Goal: Task Accomplishment & Management: Manage account settings

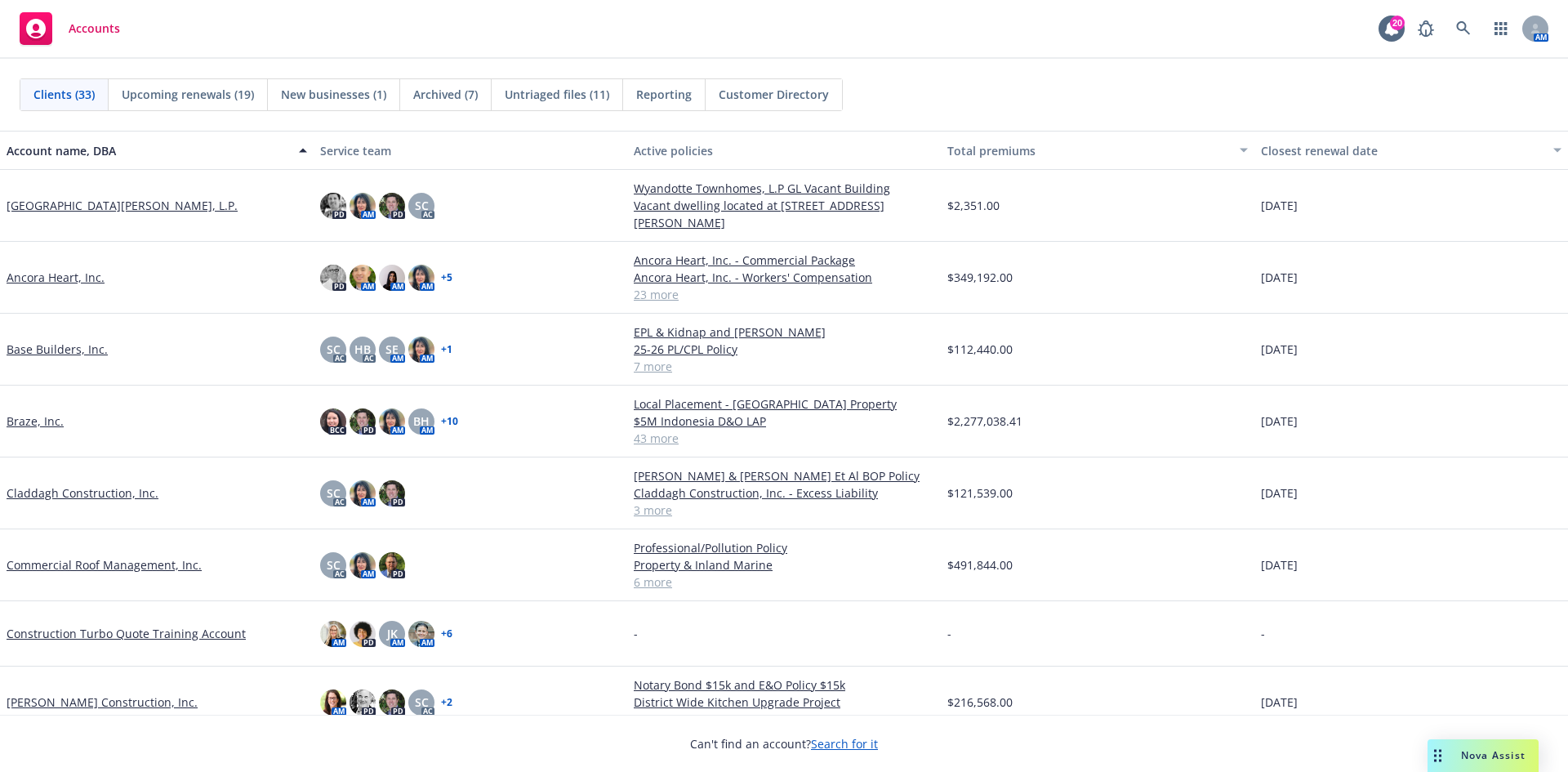
click at [100, 555] on div "Commercial Roof Management, Inc." at bounding box center [156, 565] width 313 height 72
click at [100, 557] on link "Commercial Roof Management, Inc." at bounding box center [104, 564] width 195 height 17
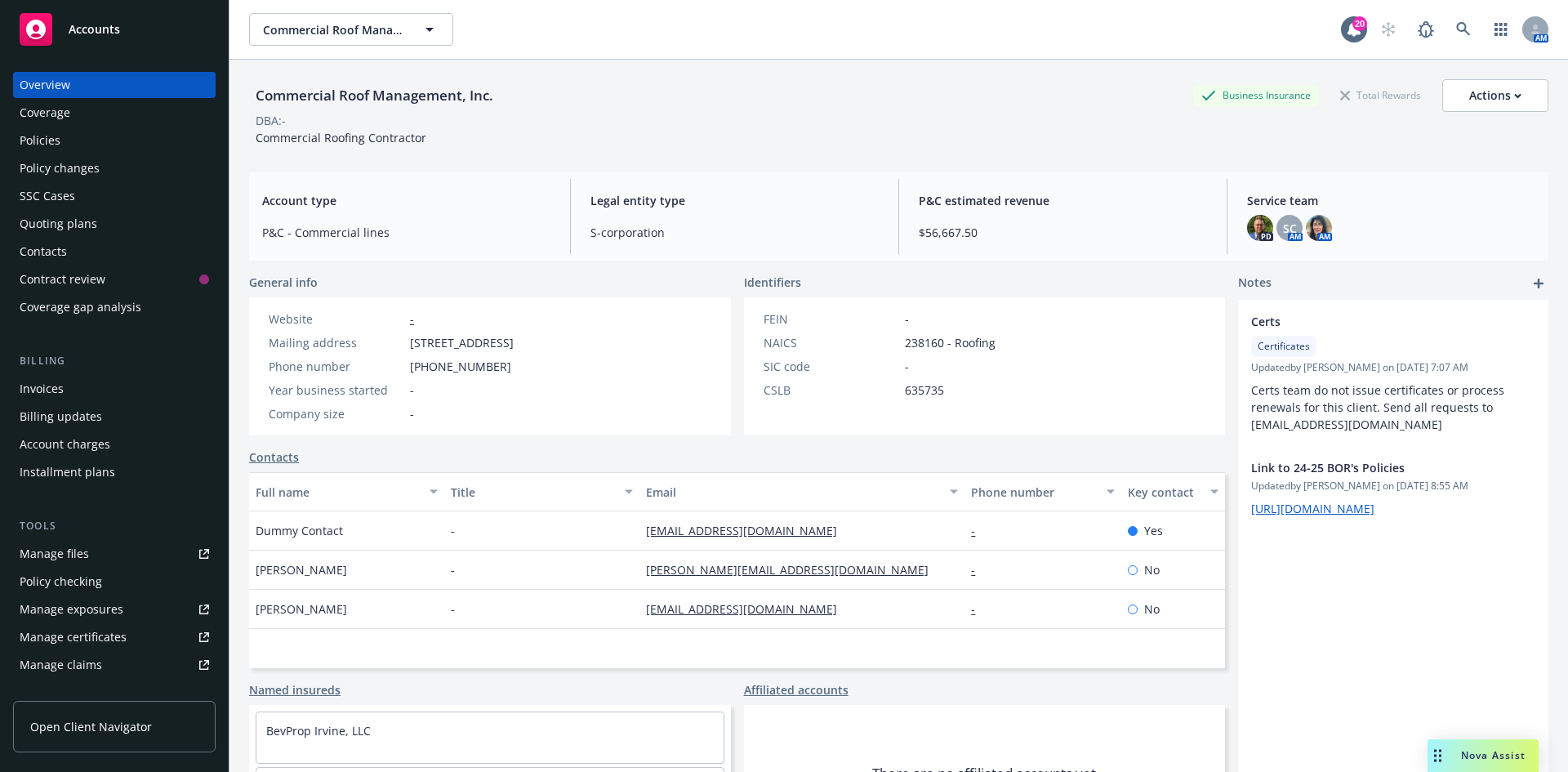
click at [68, 549] on div "Manage files" at bounding box center [55, 553] width 69 height 26
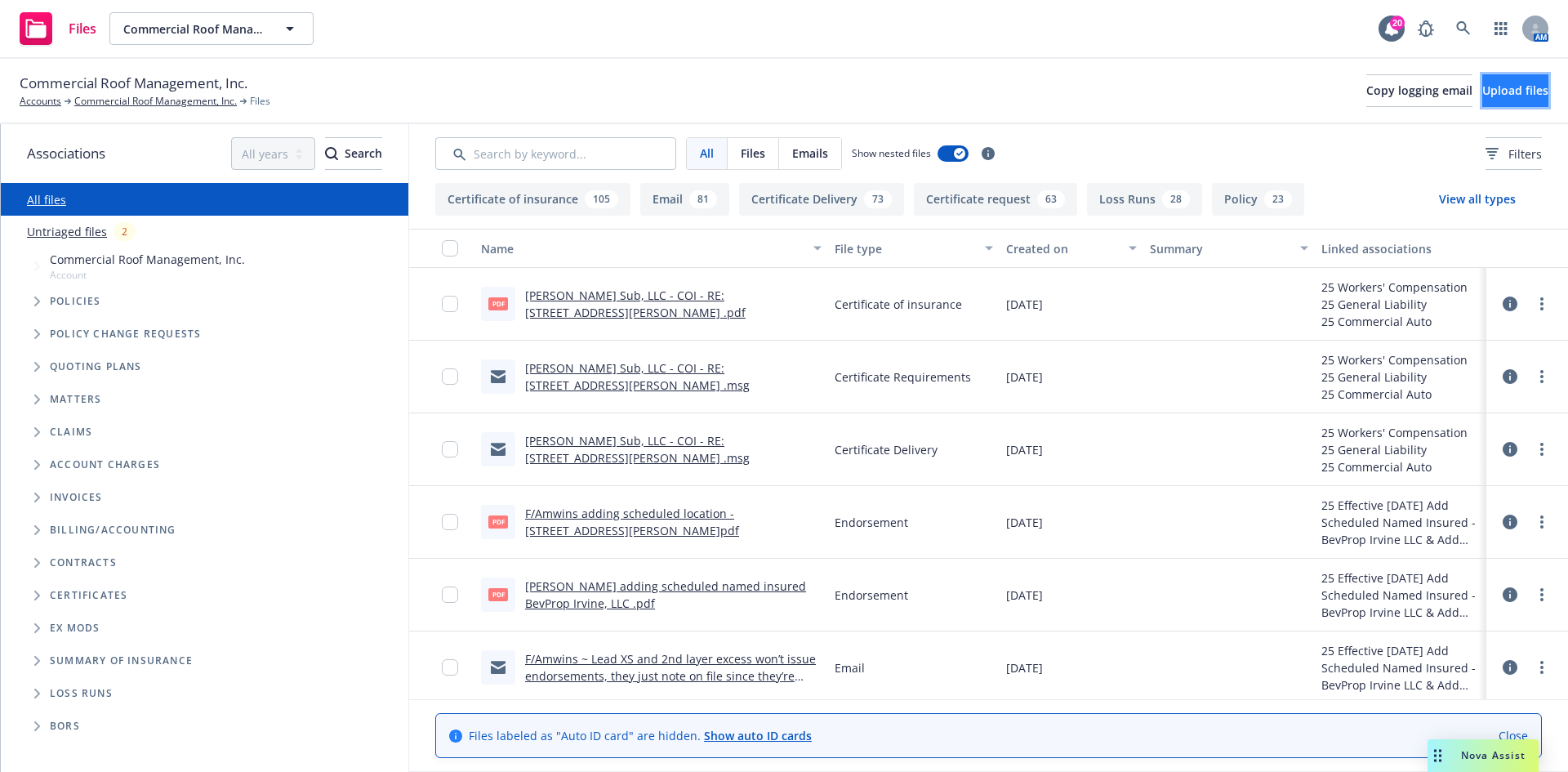
click at [1483, 94] on span "Upload files" at bounding box center [1515, 90] width 66 height 15
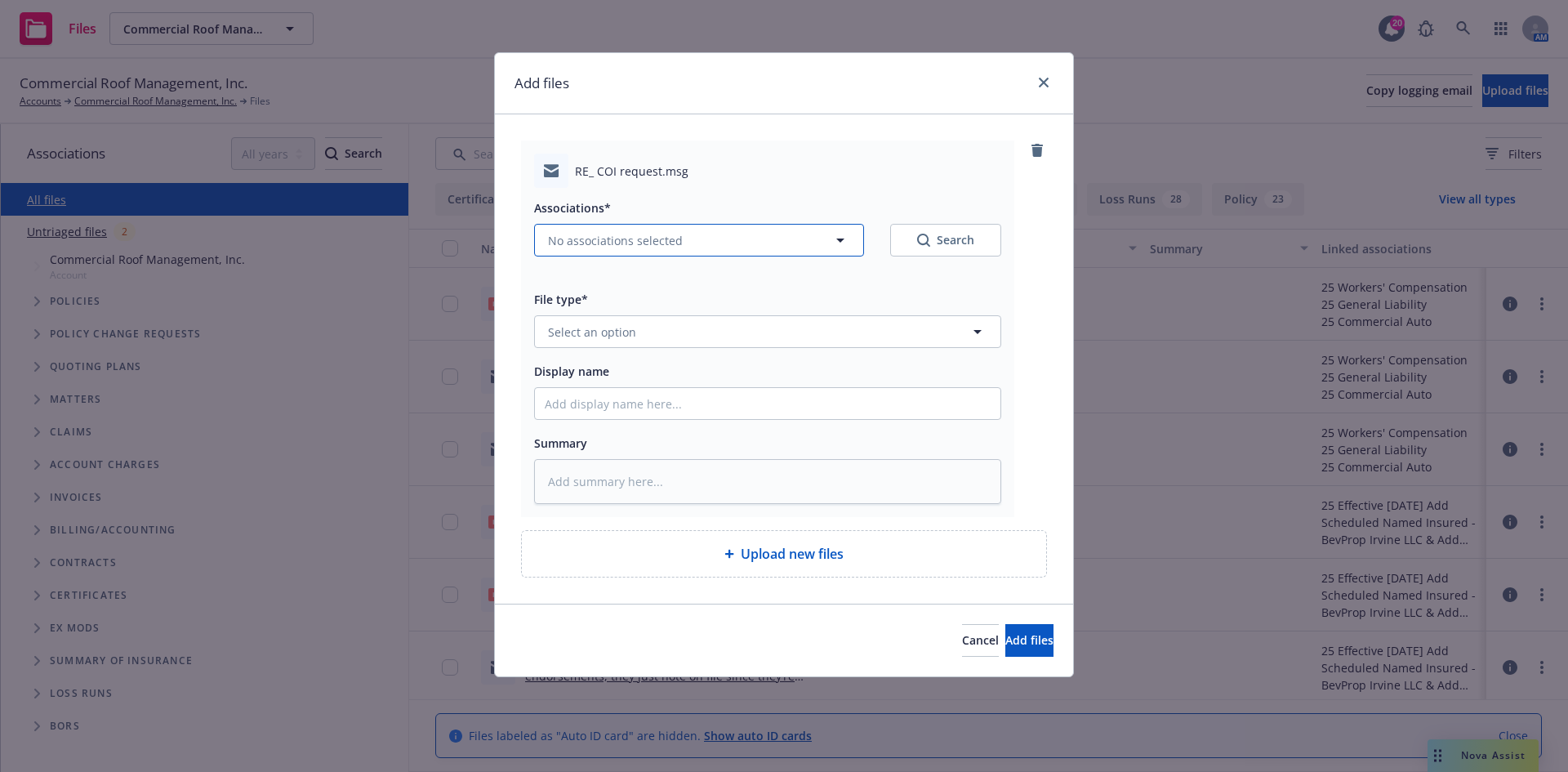
click at [630, 246] on span "No associations selected" at bounding box center [615, 240] width 134 height 17
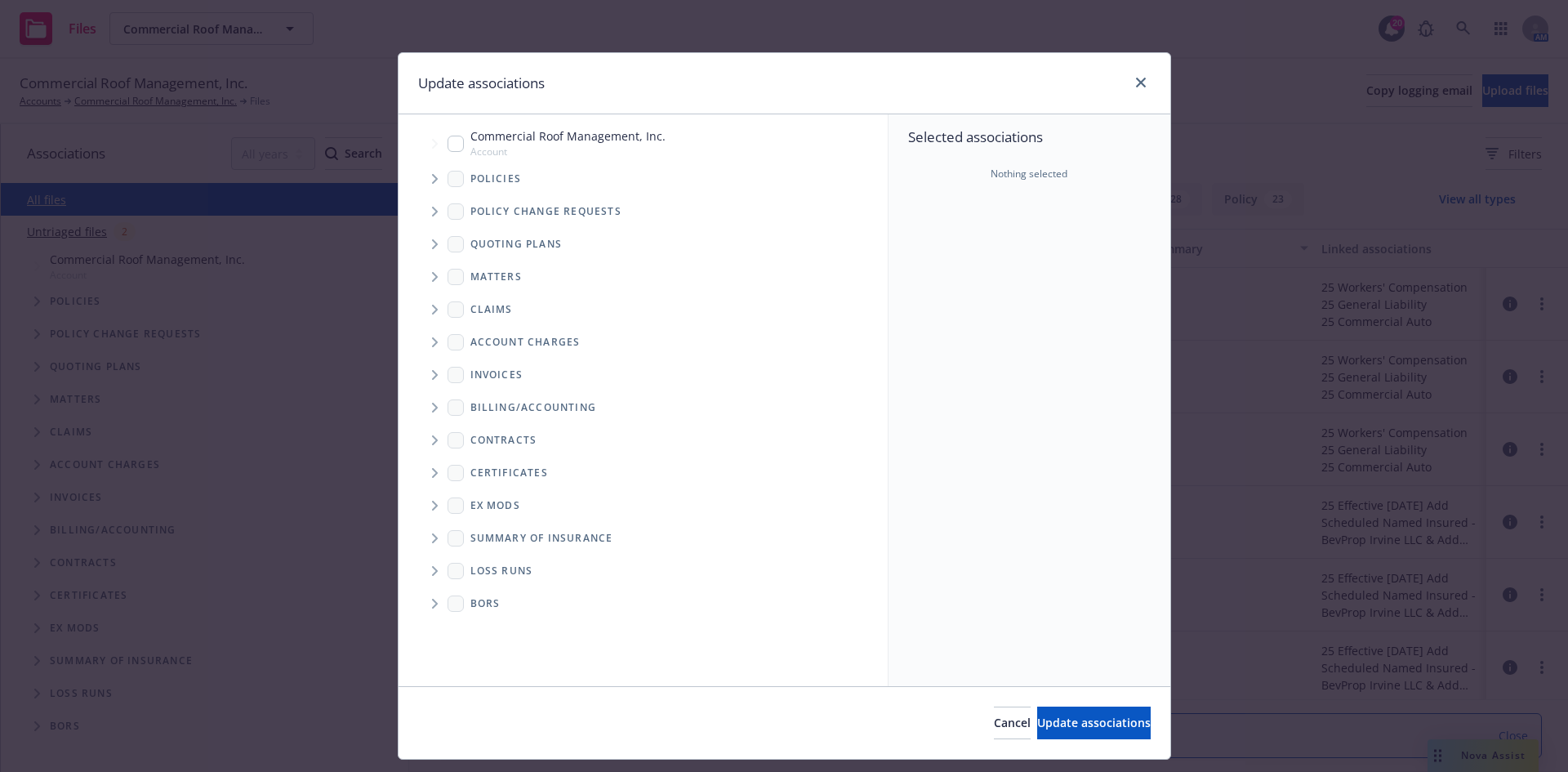
click at [422, 178] on span "Tree Example" at bounding box center [434, 178] width 26 height 26
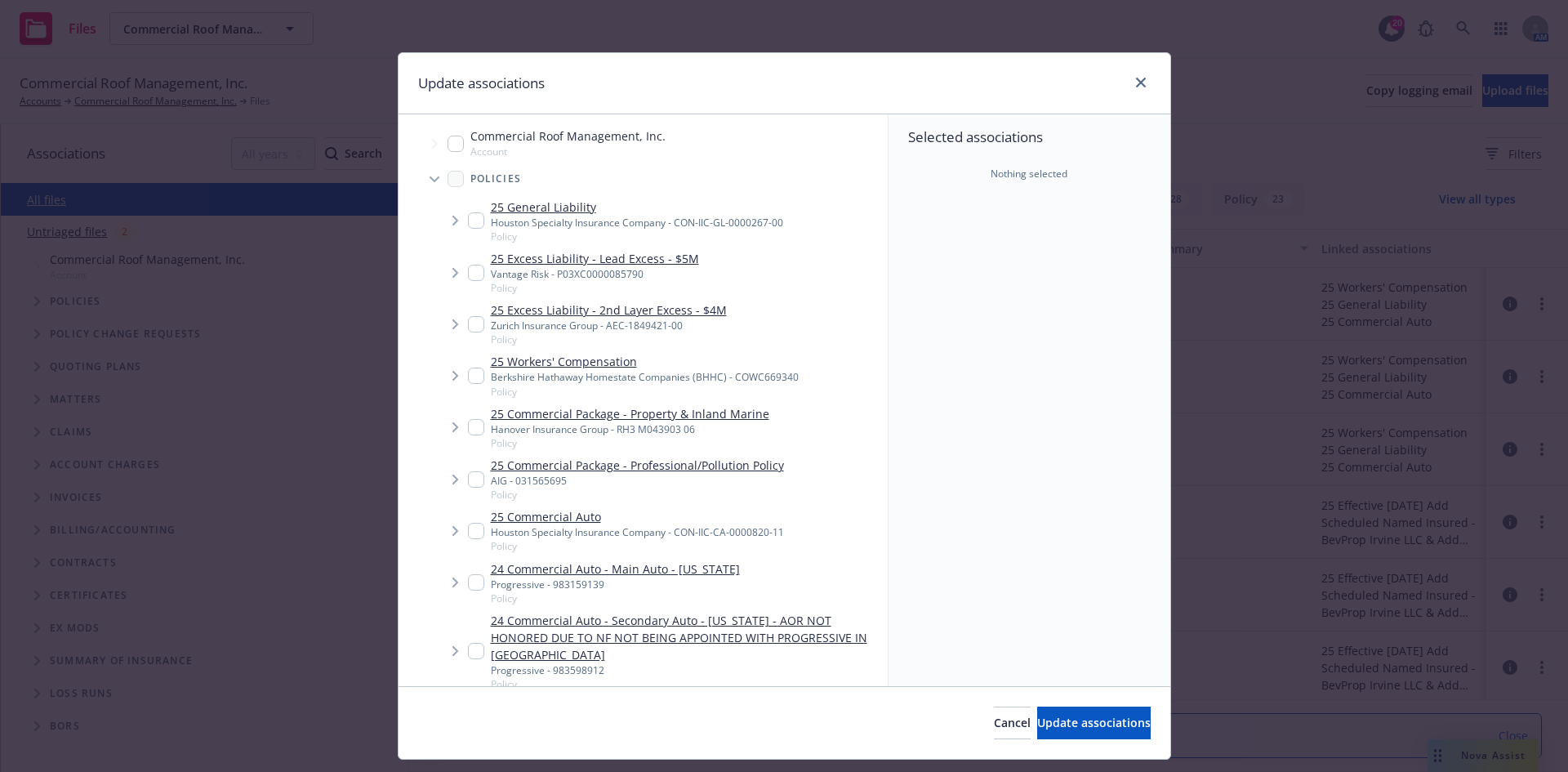
type textarea "x"
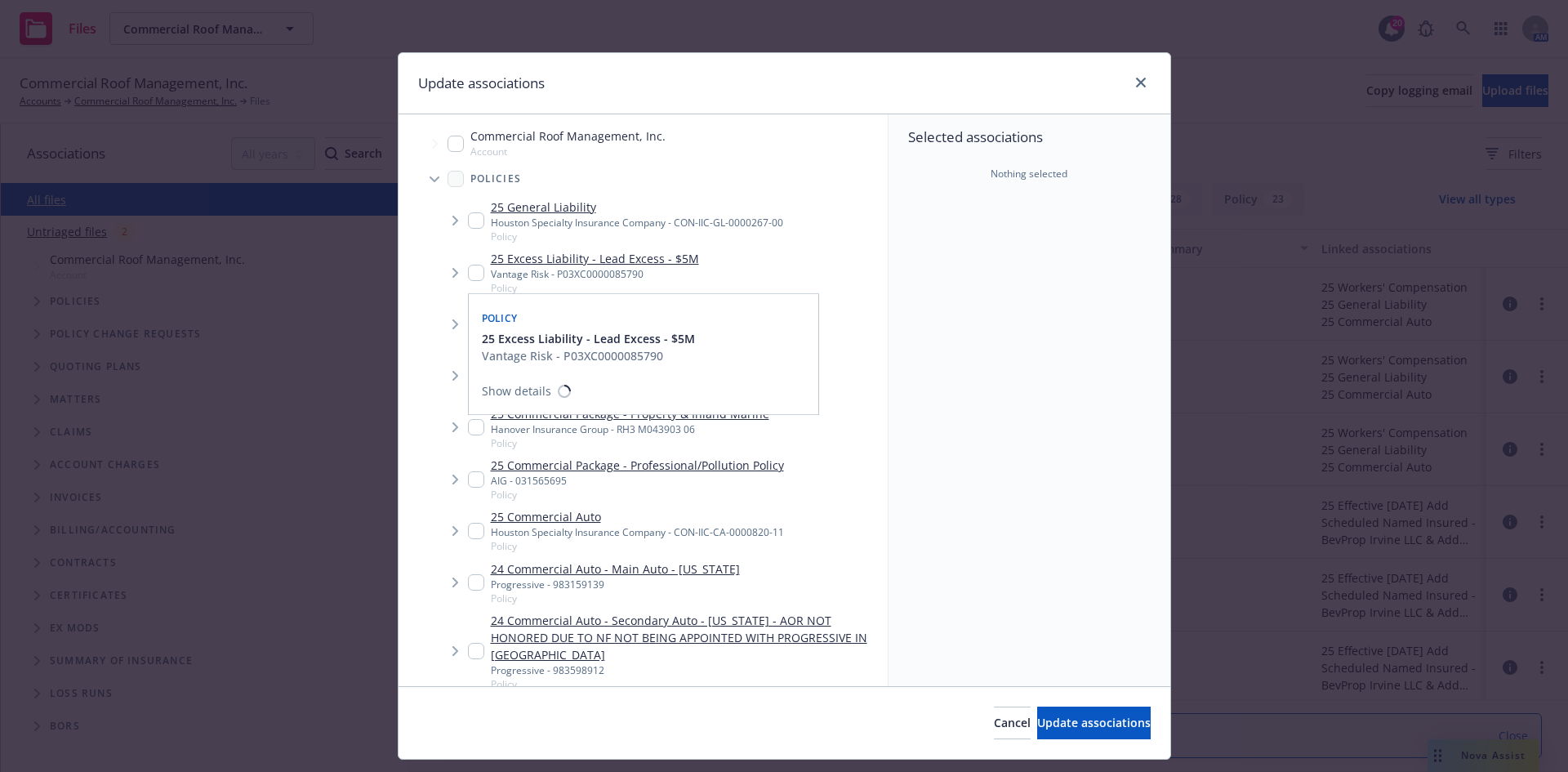
click at [468, 266] on input "Tree Example" at bounding box center [476, 272] width 16 height 16
checkbox input "true"
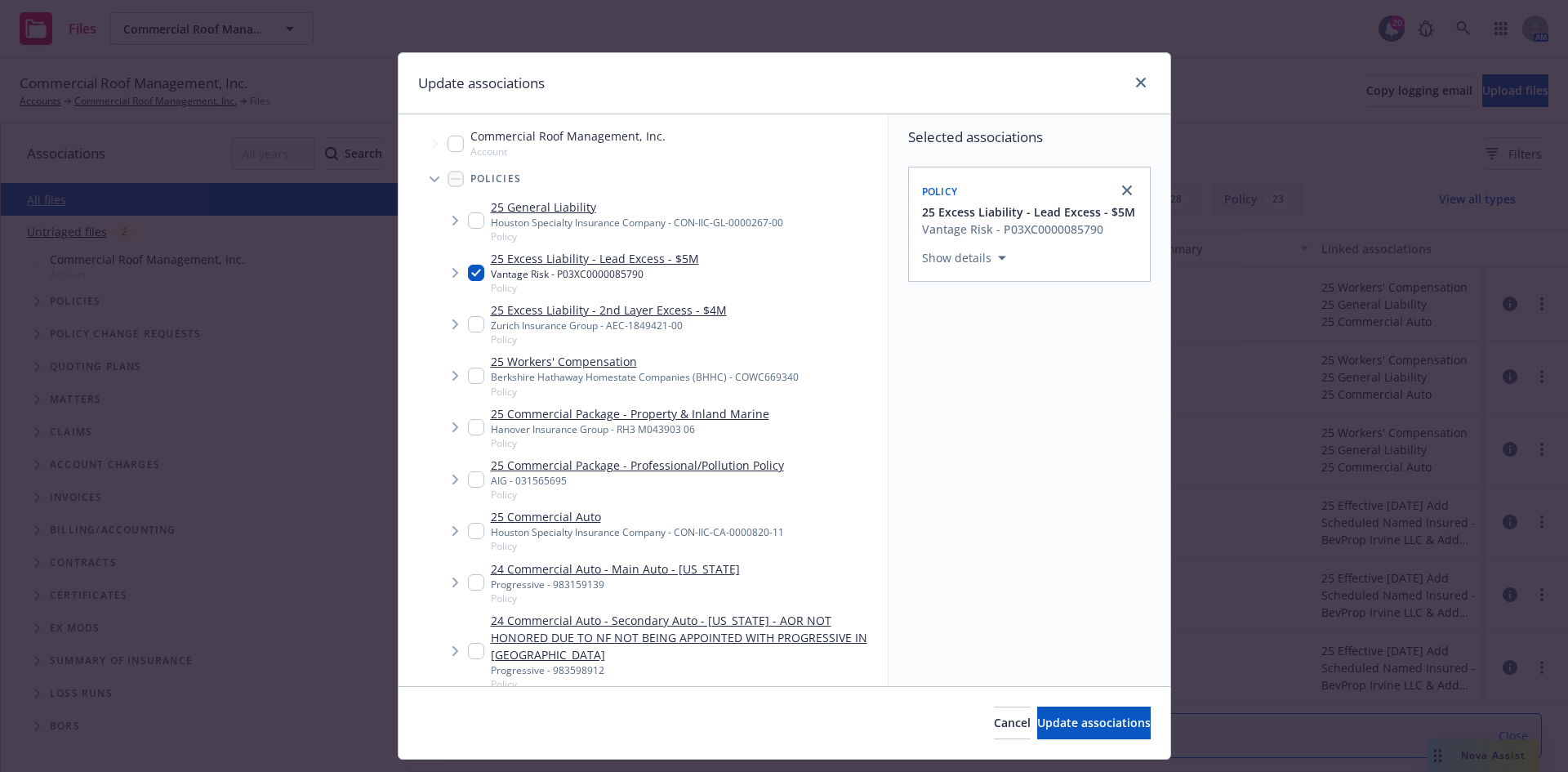
click at [468, 217] on input "Tree Example" at bounding box center [476, 221] width 16 height 16
checkbox input "true"
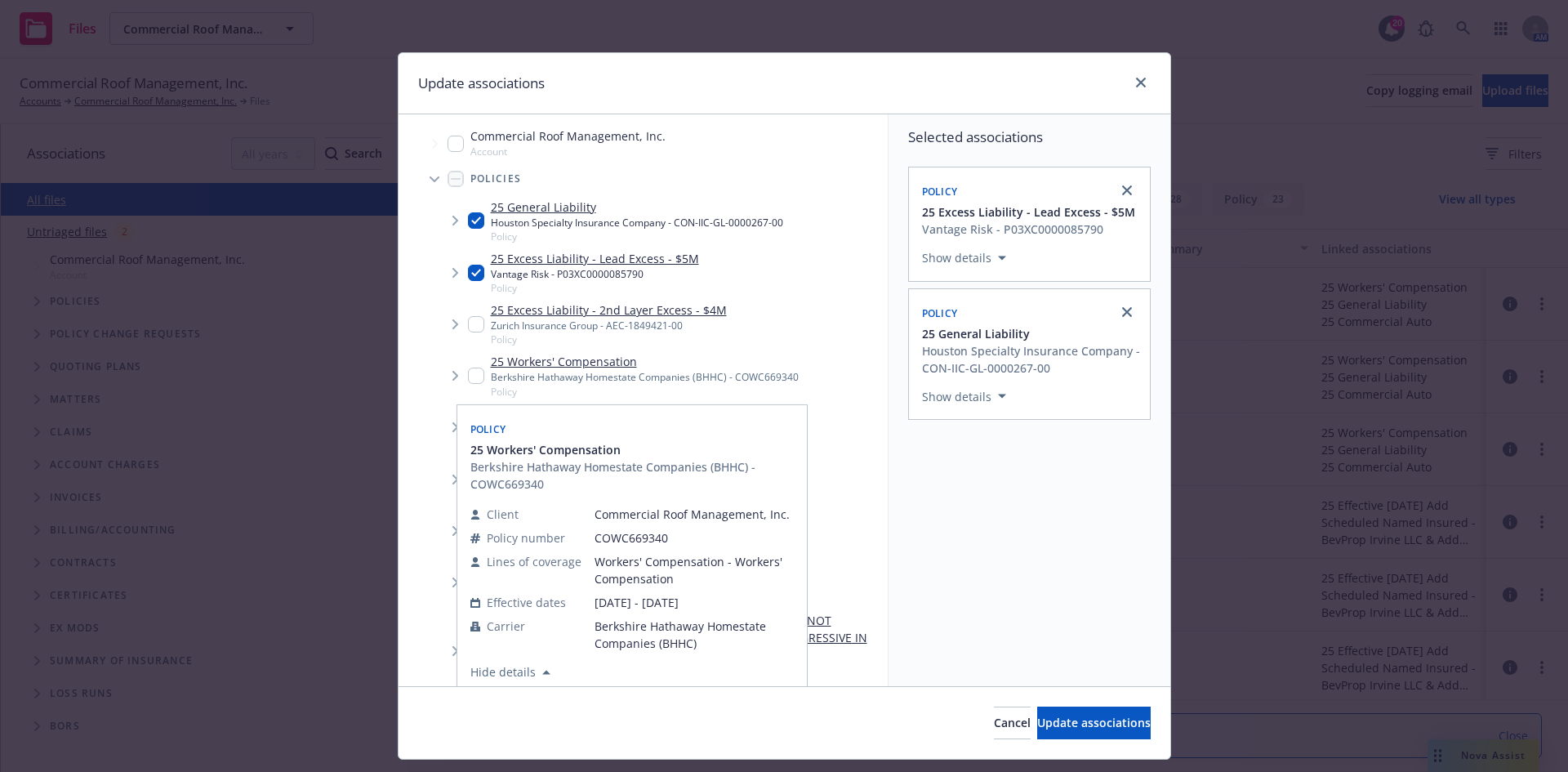
click at [481, 370] on div "25 Workers' Compensation Berkshire Hathaway Homestate Companies (BHHC) - COWC66…" at bounding box center [633, 374] width 331 height 45
checkbox input "true"
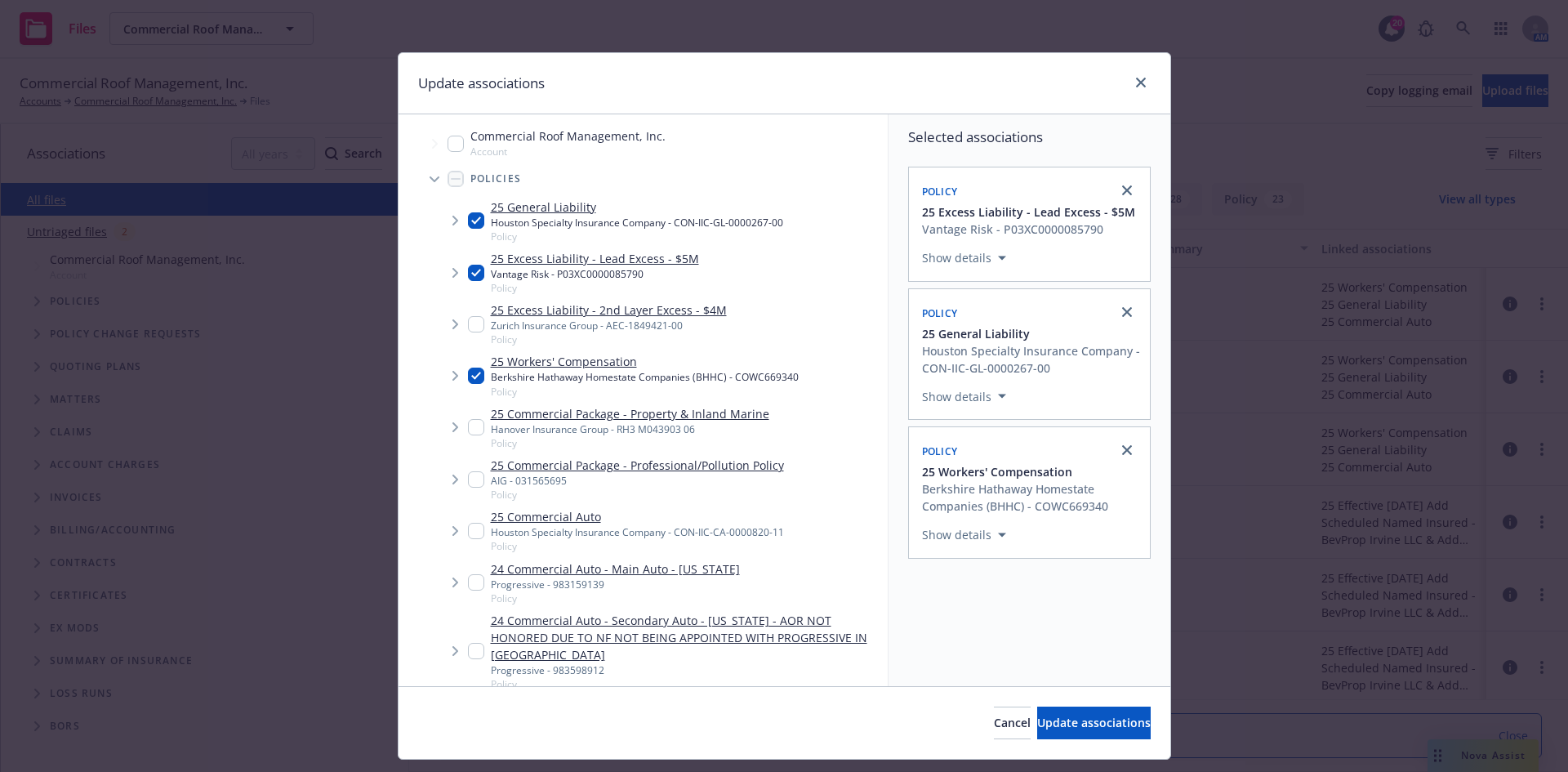
click at [461, 524] on span "Tree Example" at bounding box center [454, 530] width 26 height 26
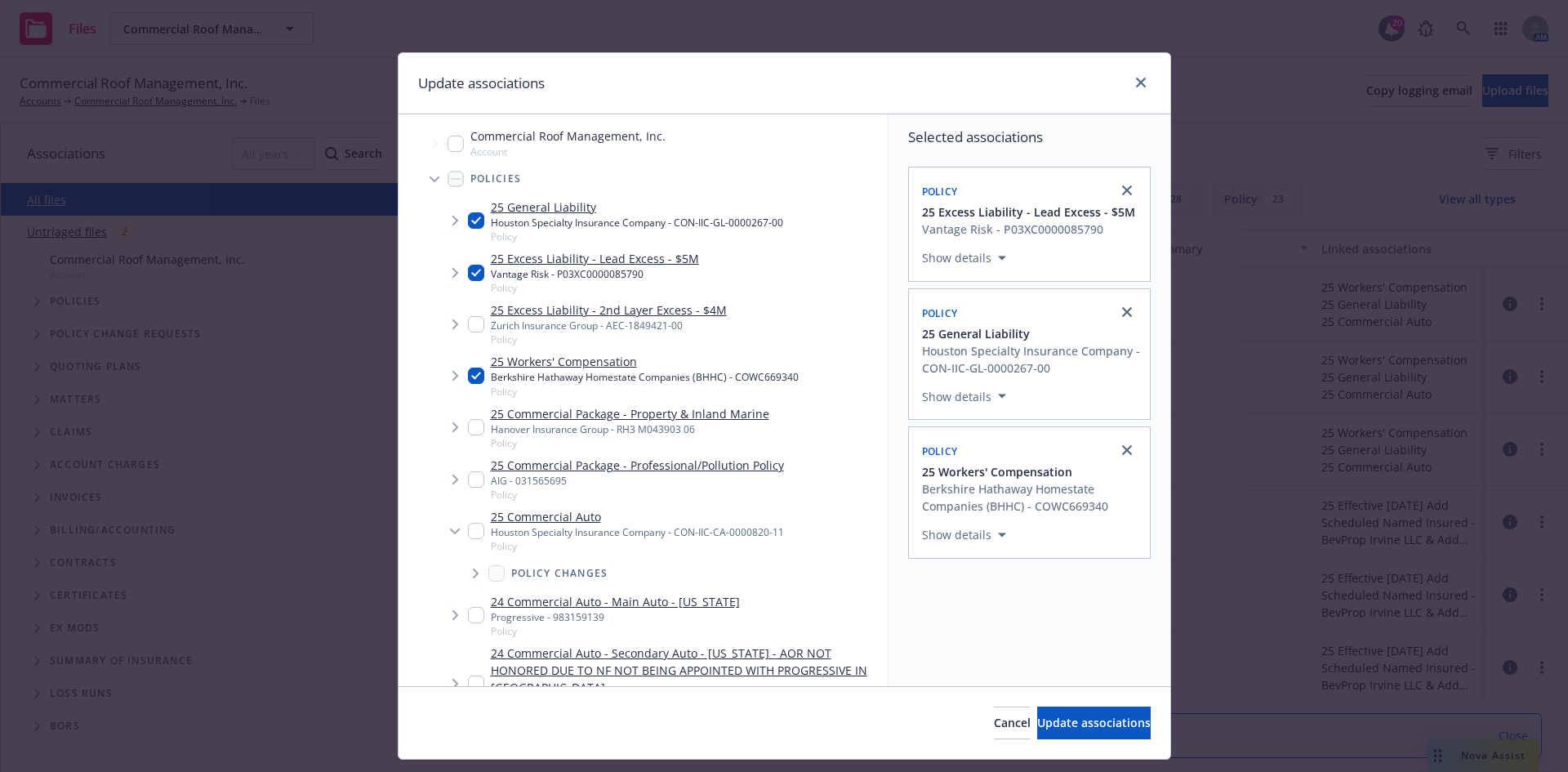
click at [468, 524] on input "Tree Example" at bounding box center [476, 530] width 16 height 16
checkbox input "true"
click at [1109, 704] on div "Cancel Update associations" at bounding box center [785, 722] width 772 height 73
click at [1108, 705] on div "Cancel Update associations" at bounding box center [785, 722] width 772 height 73
click at [1108, 720] on span "Update associations" at bounding box center [1094, 722] width 114 height 15
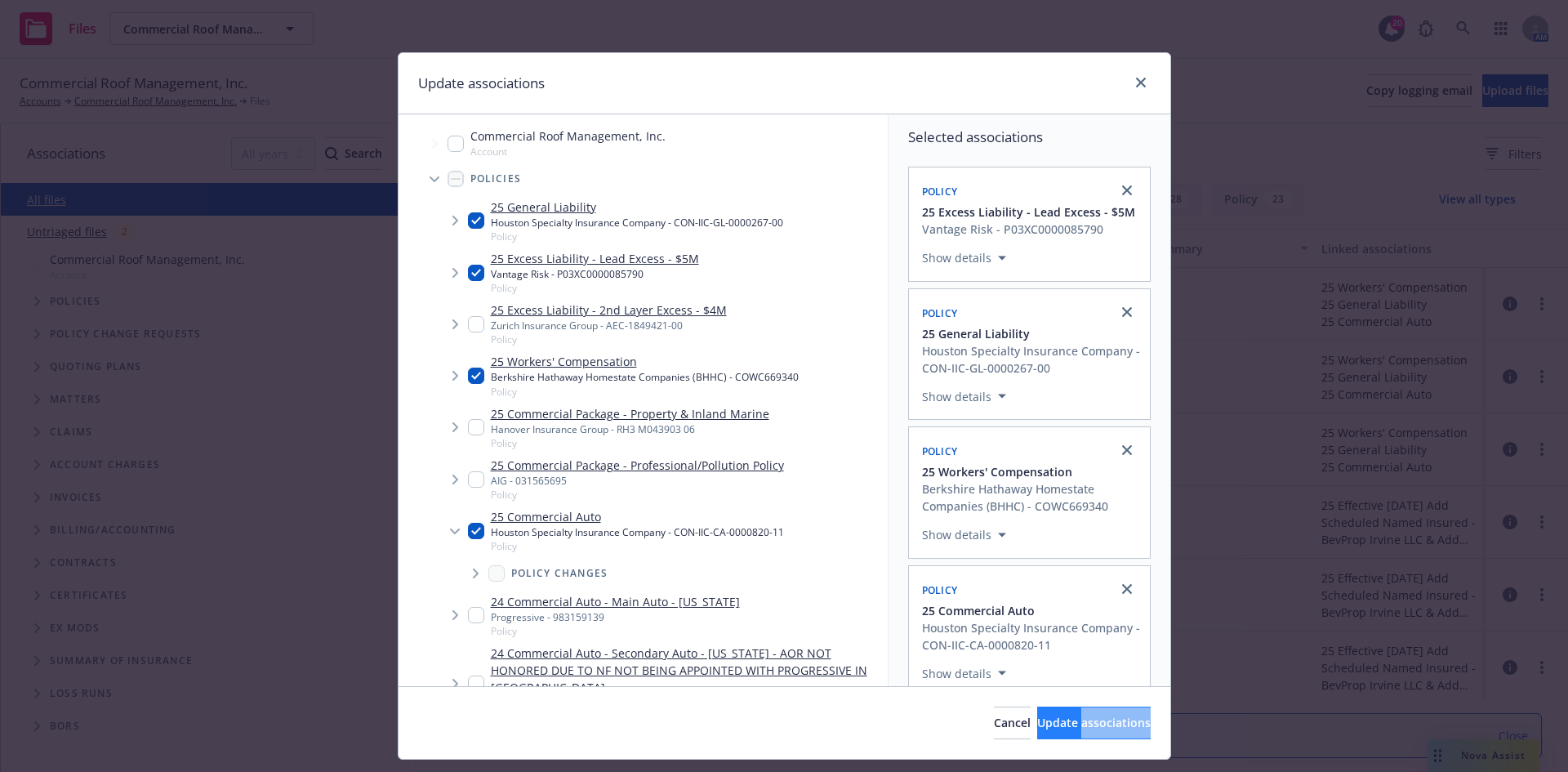
type textarea "x"
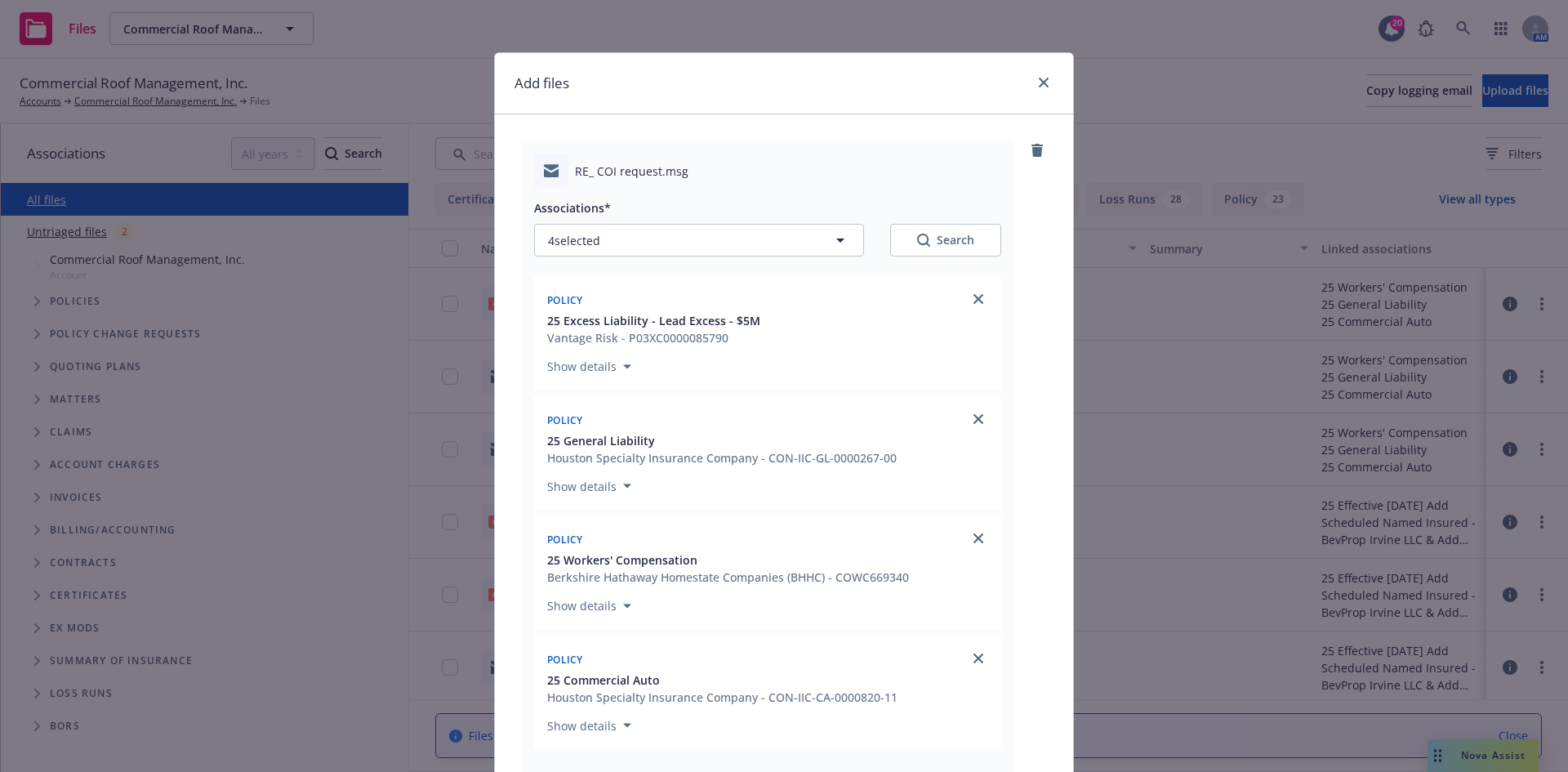
scroll to position [327, 0]
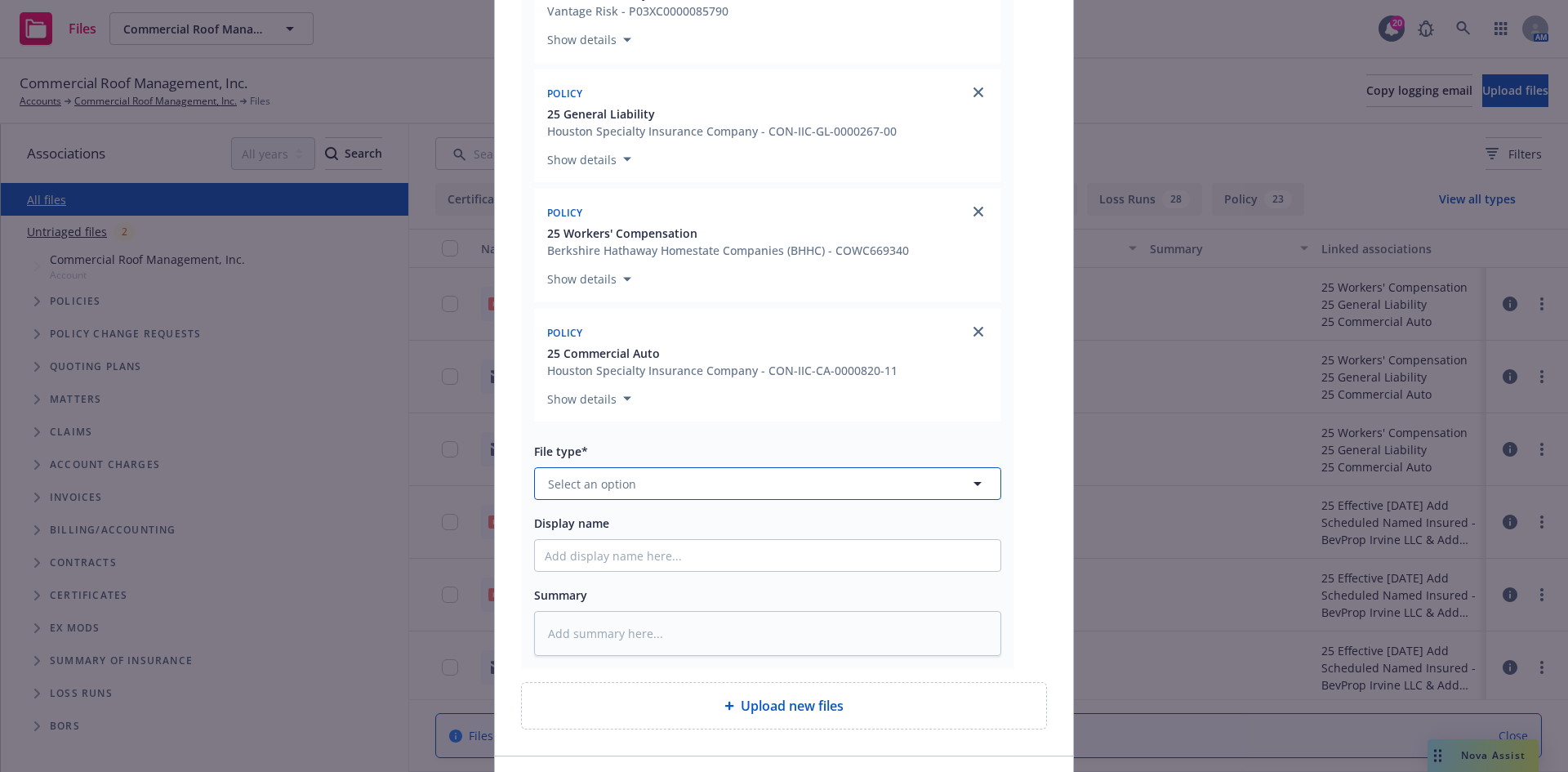
click at [795, 494] on button "Select an option" at bounding box center [768, 483] width 467 height 33
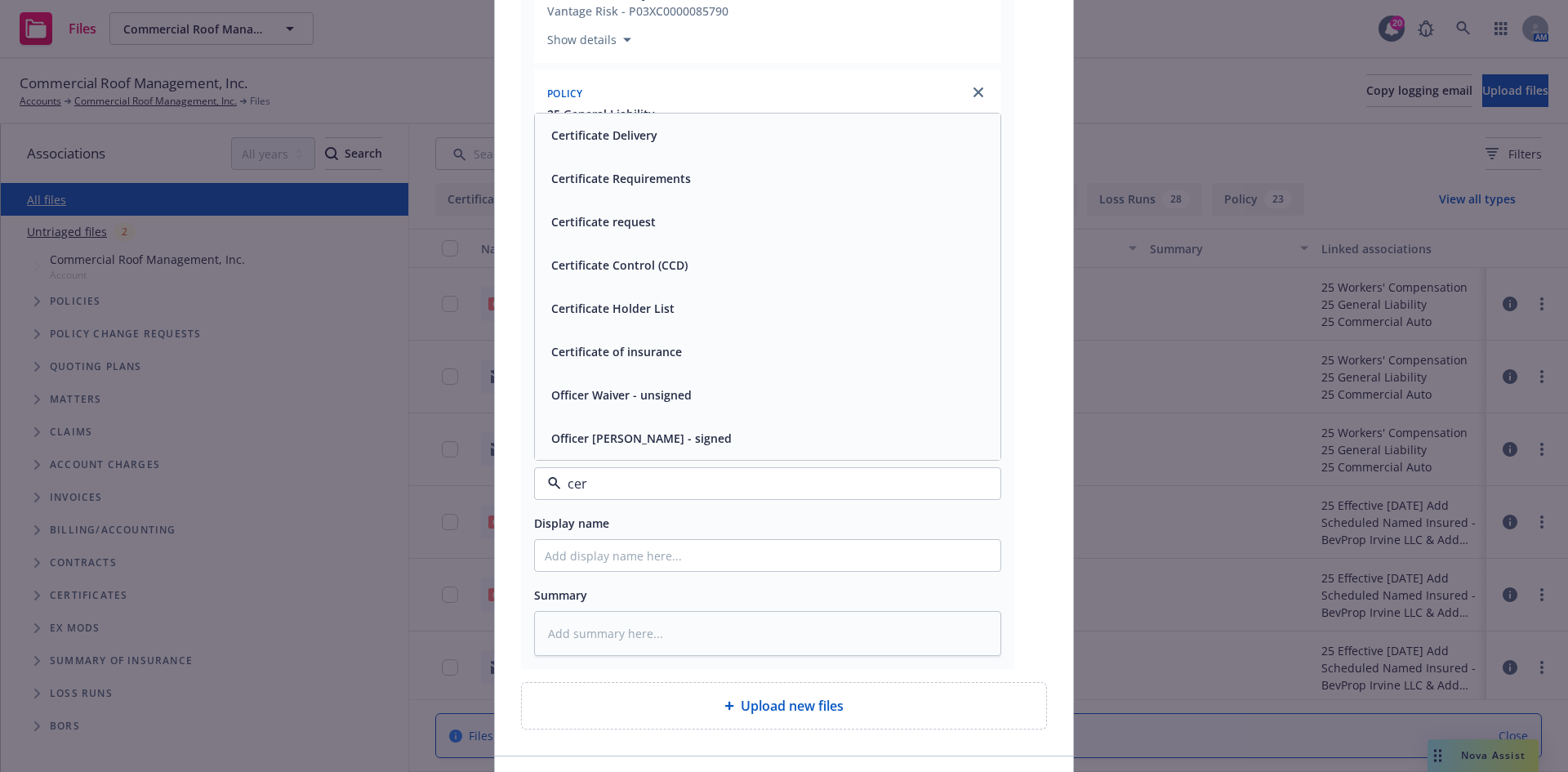
type input "cert"
drag, startPoint x: 744, startPoint y: 200, endPoint x: 740, endPoint y: 223, distance: 23.3
click at [743, 200] on div "Certificate Delivery" at bounding box center [768, 222] width 465 height 44
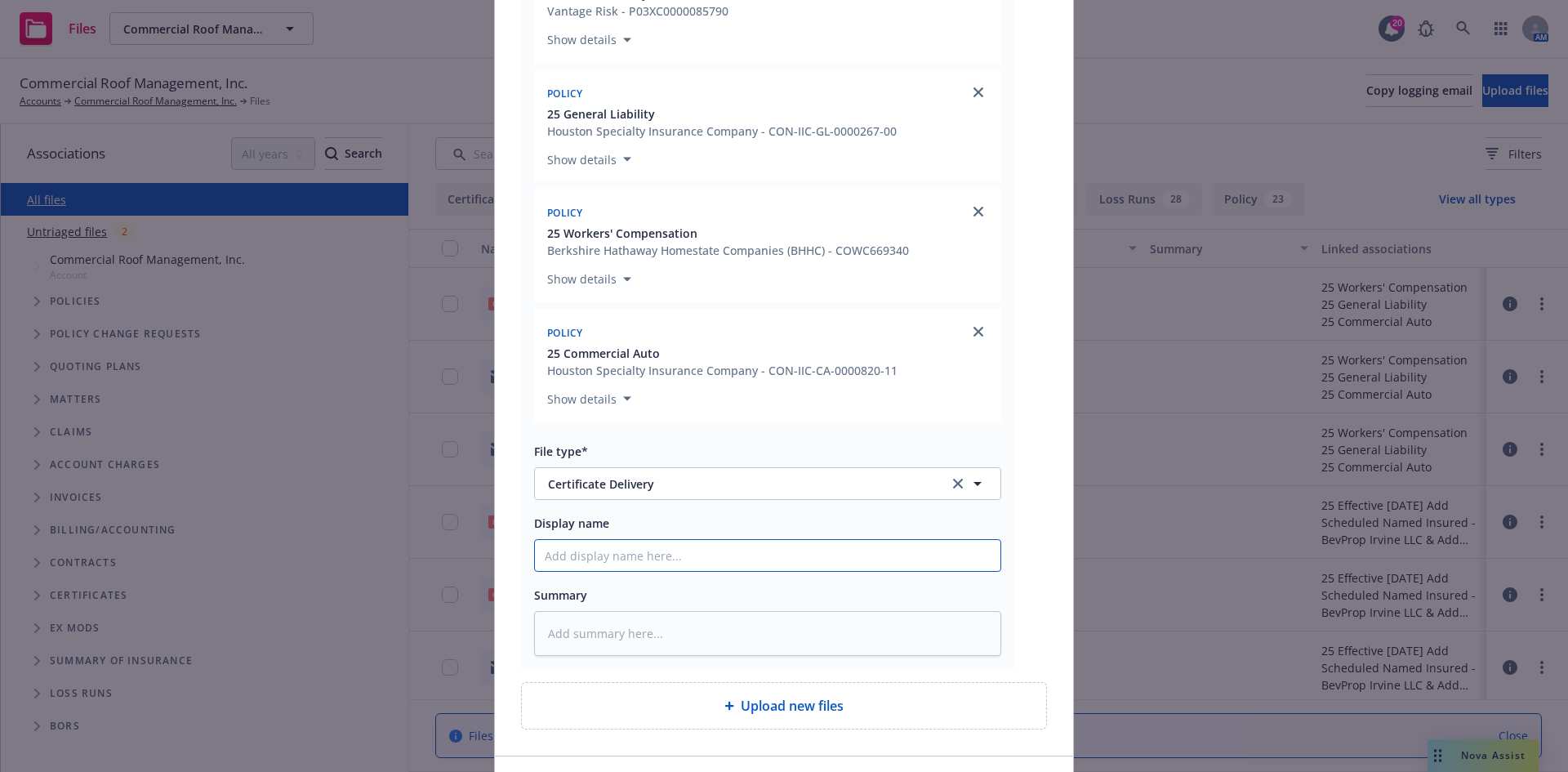
click at [706, 562] on input "Display name" at bounding box center [768, 555] width 465 height 31
paste input "[GEOGRAPHIC_DATA] - COI - WPBNI"
type textarea "x"
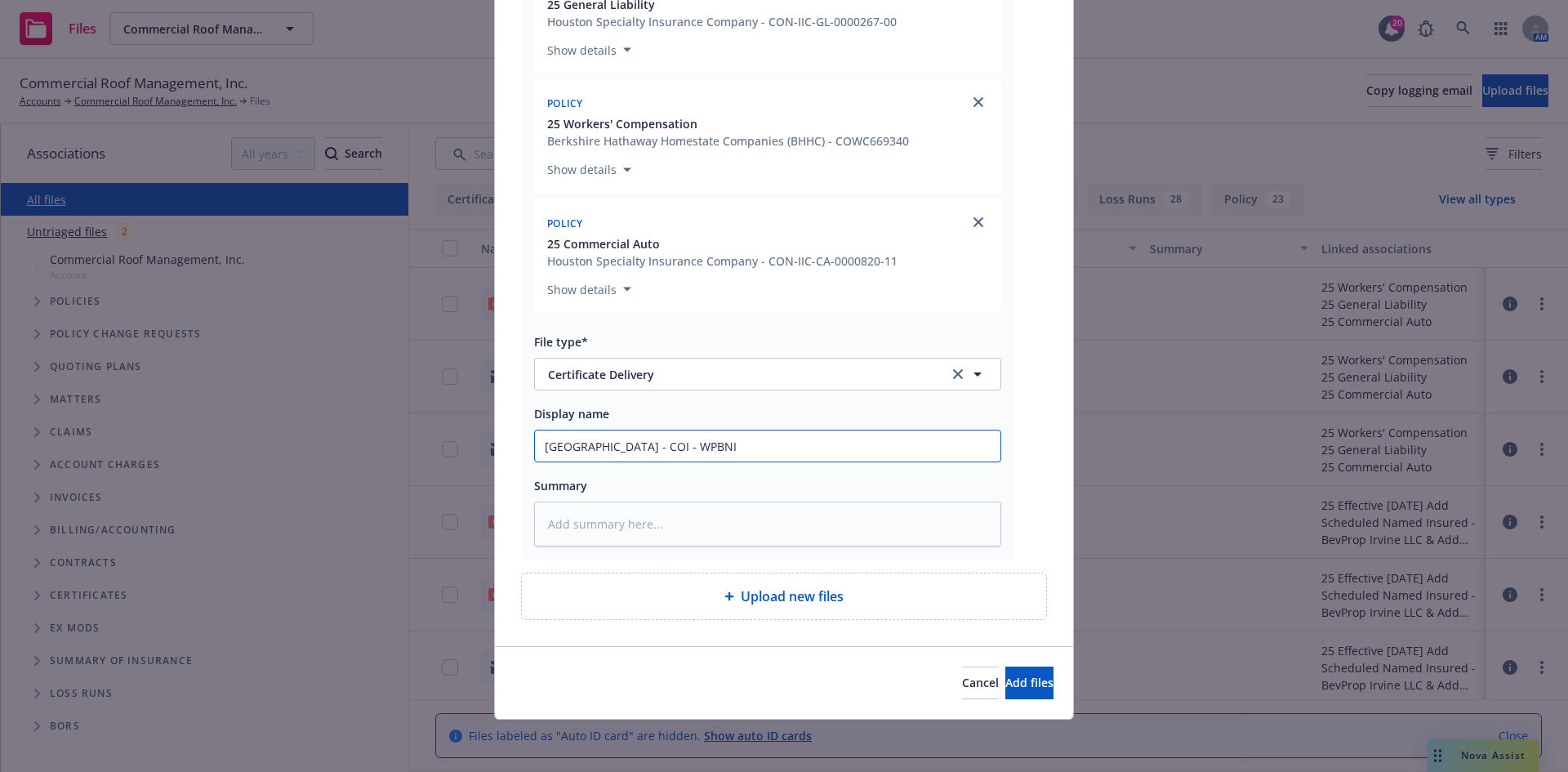
type input "[GEOGRAPHIC_DATA] - COI - WPBNI"
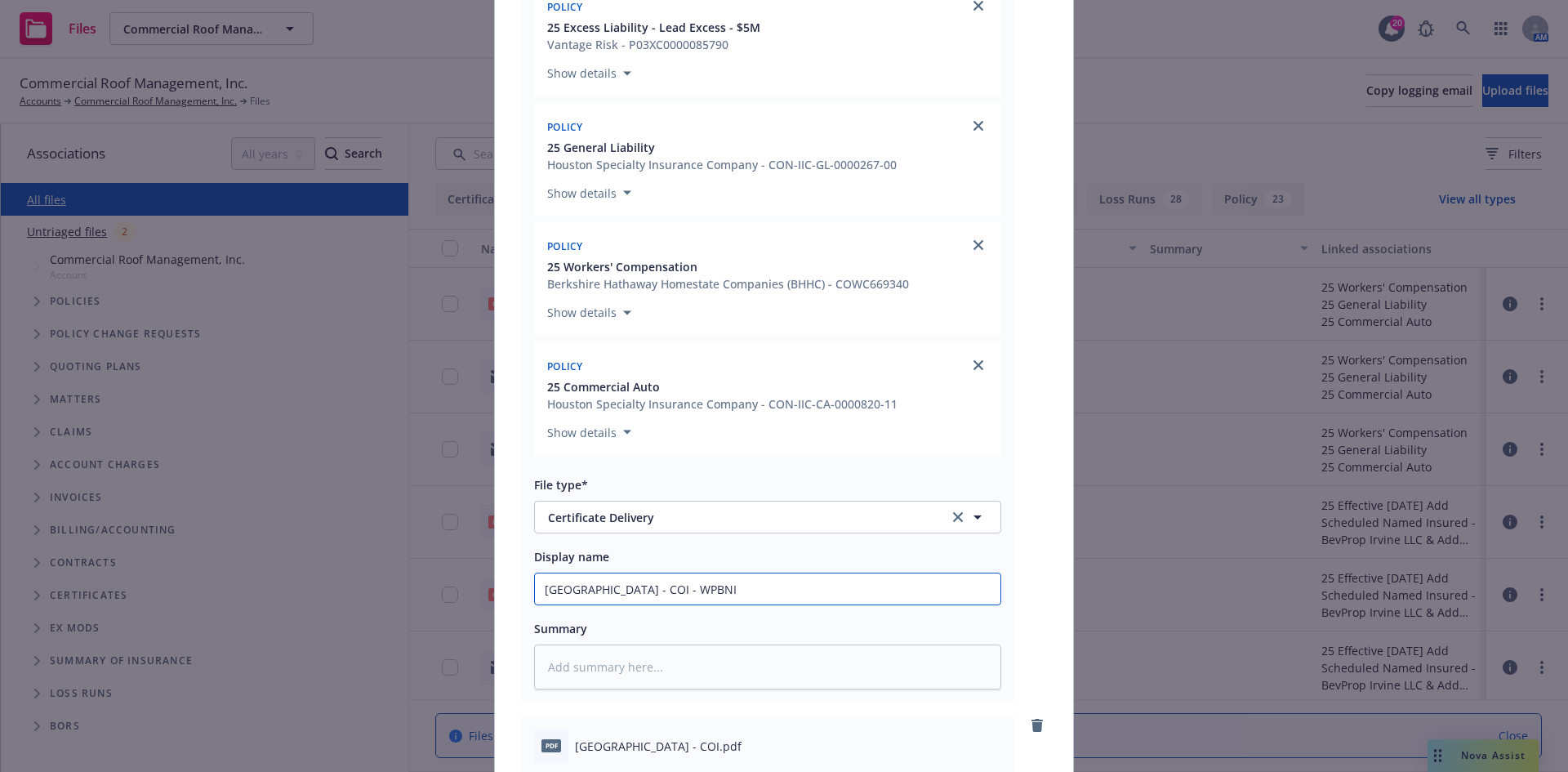
scroll to position [28, 0]
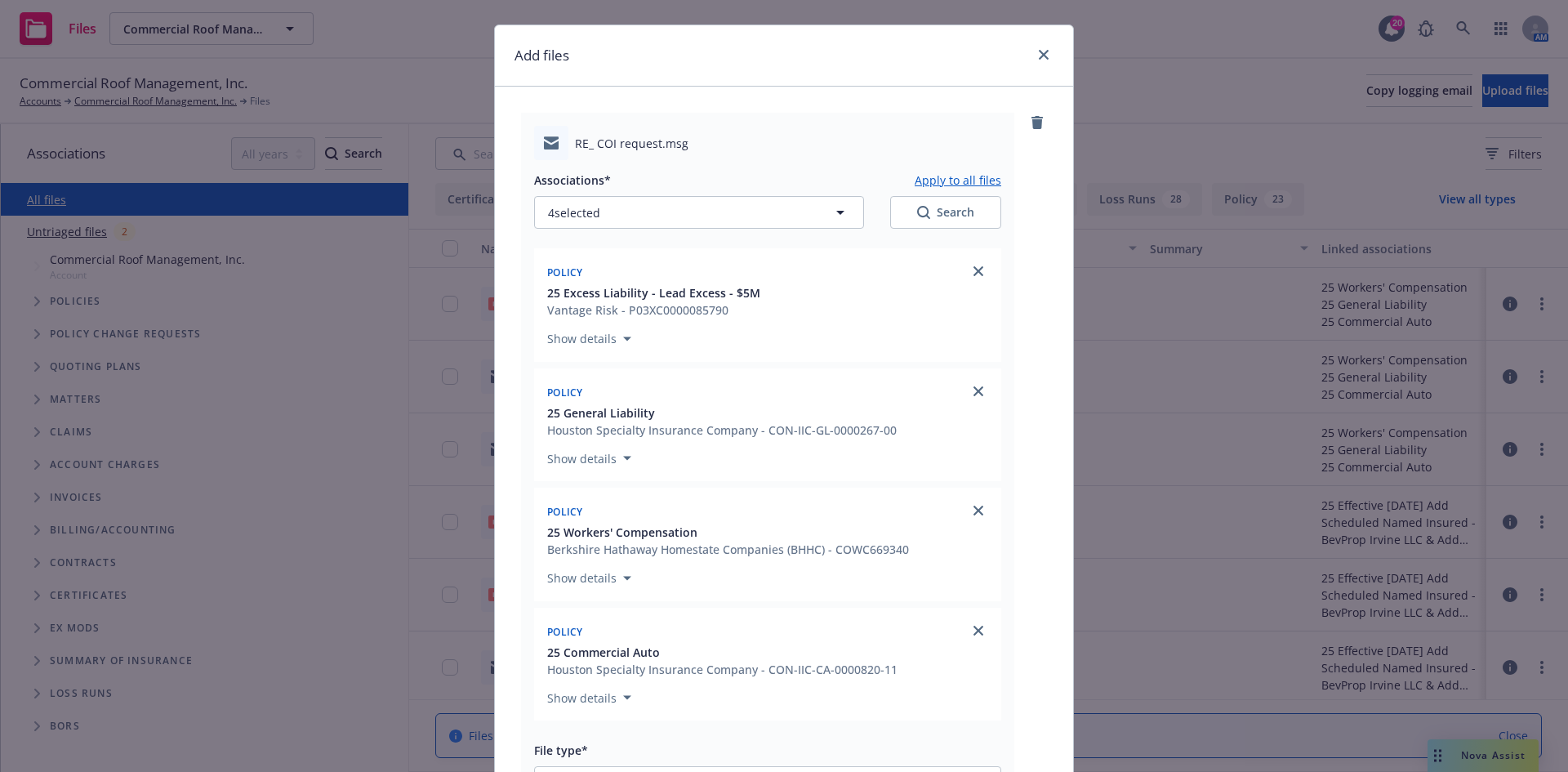
click at [971, 177] on button "Apply to all files" at bounding box center [958, 180] width 86 height 20
type textarea "x"
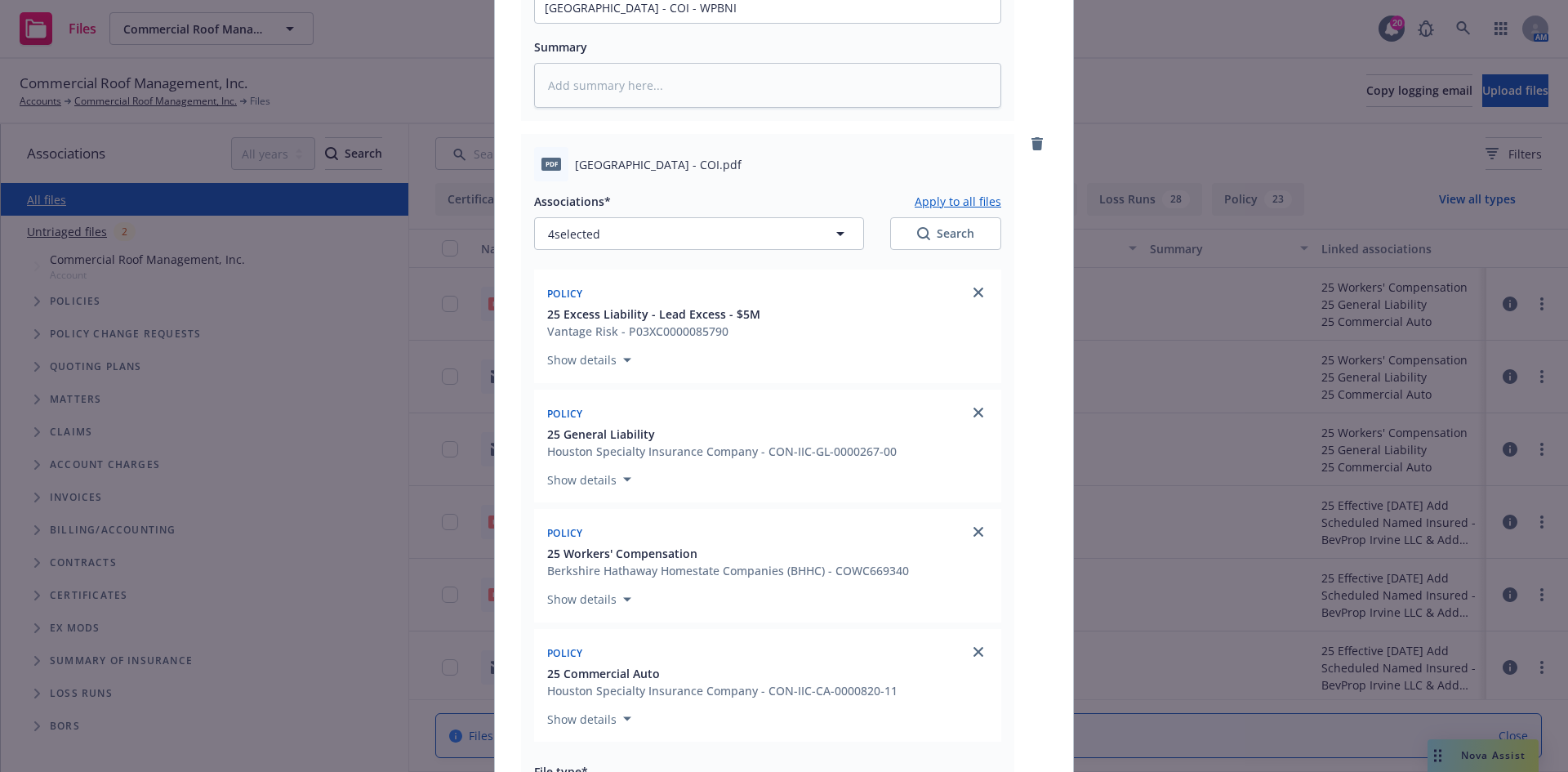
scroll to position [1007, 0]
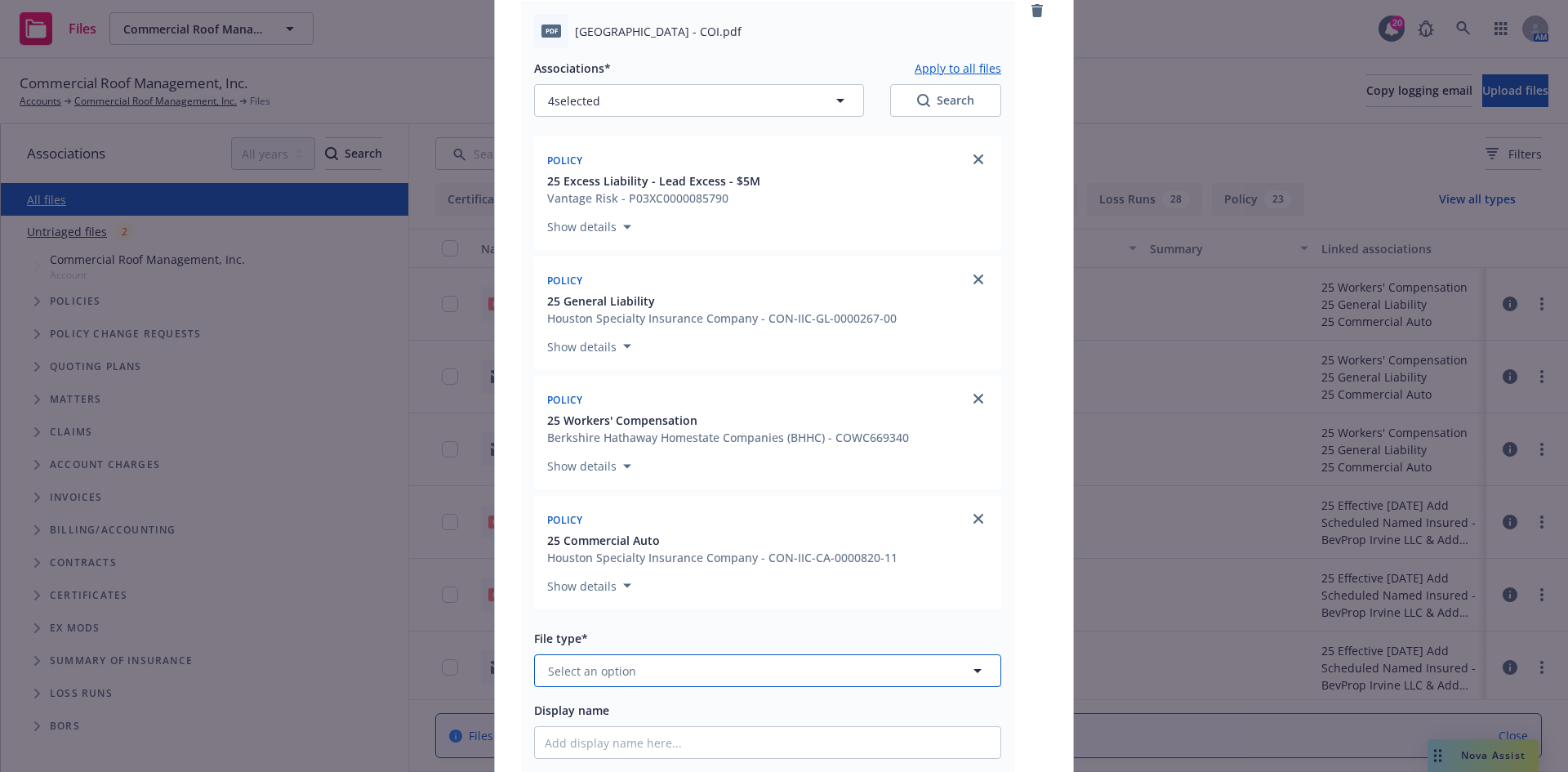
click at [721, 672] on button "Select an option" at bounding box center [768, 670] width 467 height 33
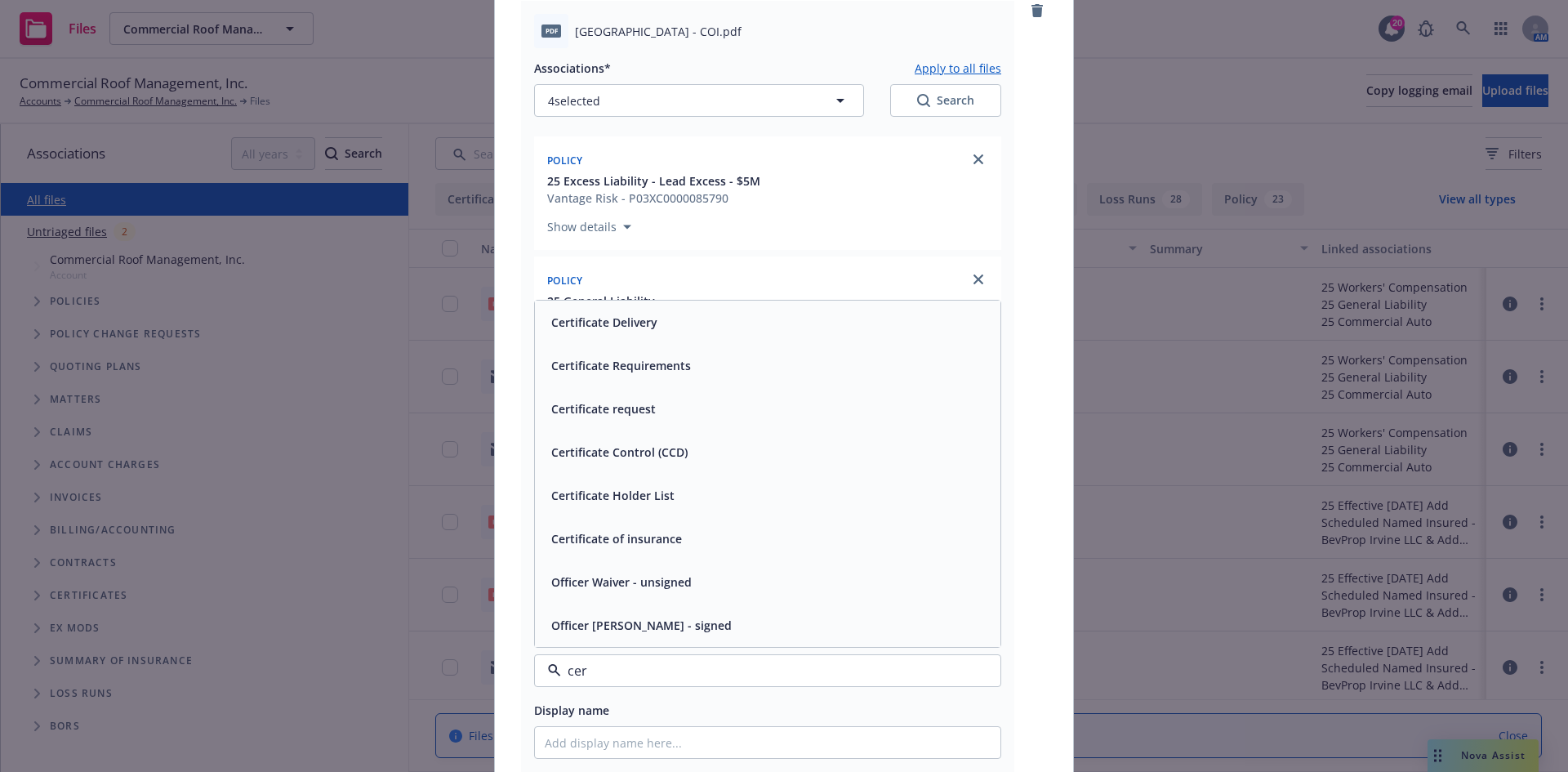
type input "cert"
click at [679, 627] on div "Certificate of insurance" at bounding box center [768, 625] width 446 height 24
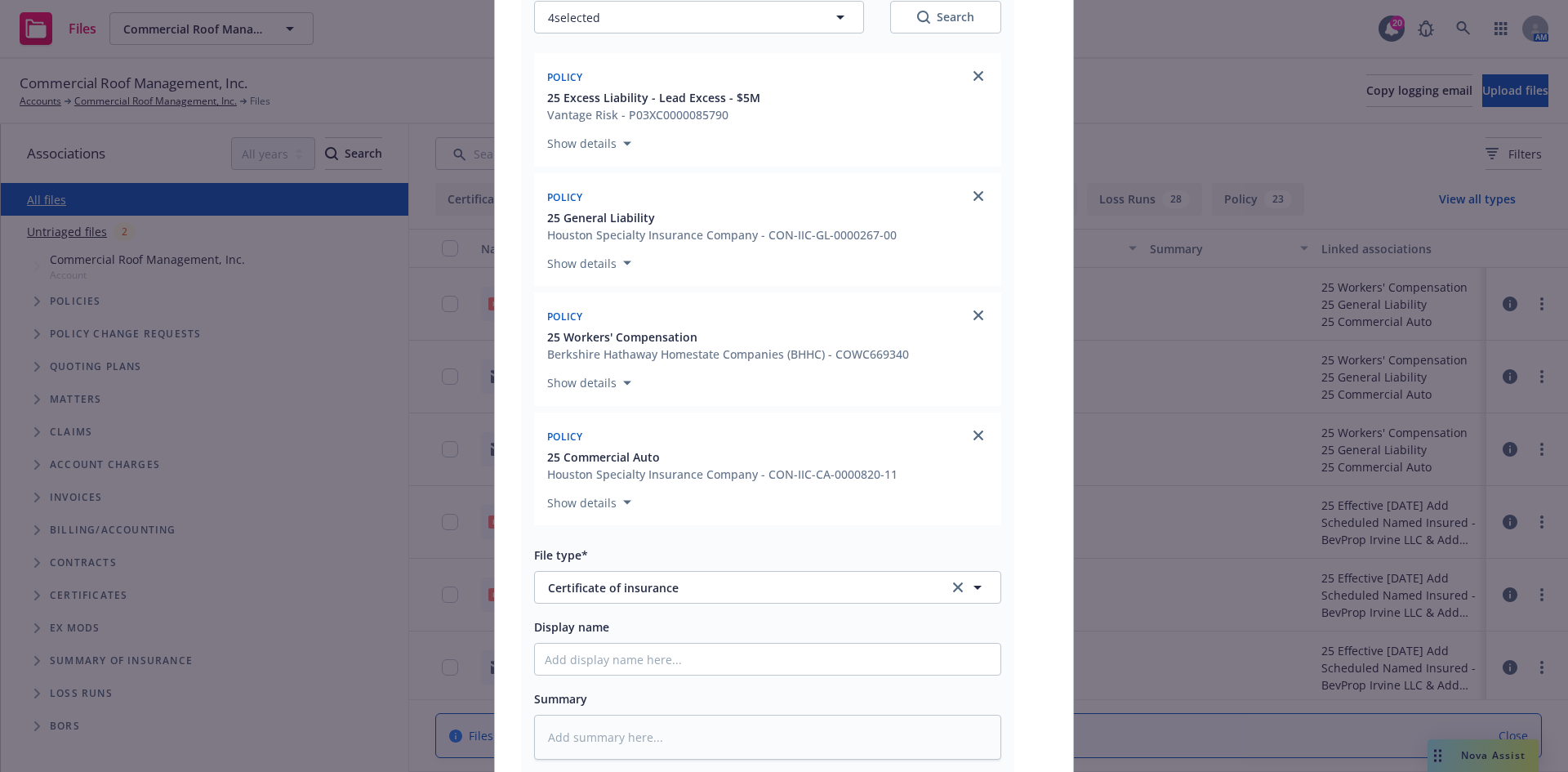
scroll to position [1252, 0]
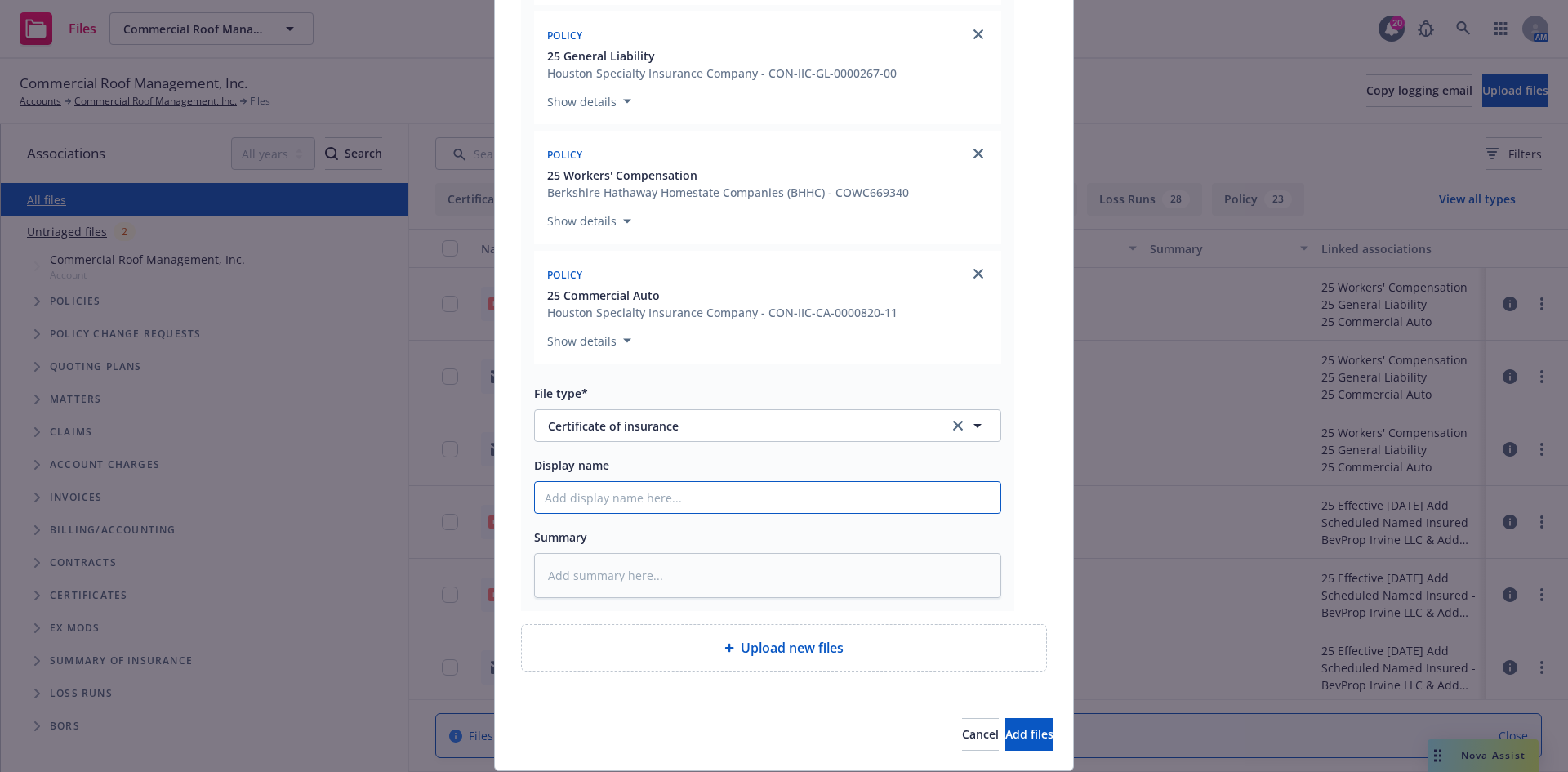
click at [650, 512] on input "Display name" at bounding box center [768, 497] width 465 height 31
paste input "[GEOGRAPHIC_DATA] - COI - WPBNI"
type textarea "x"
type input "[GEOGRAPHIC_DATA] - COI - WPBNI"
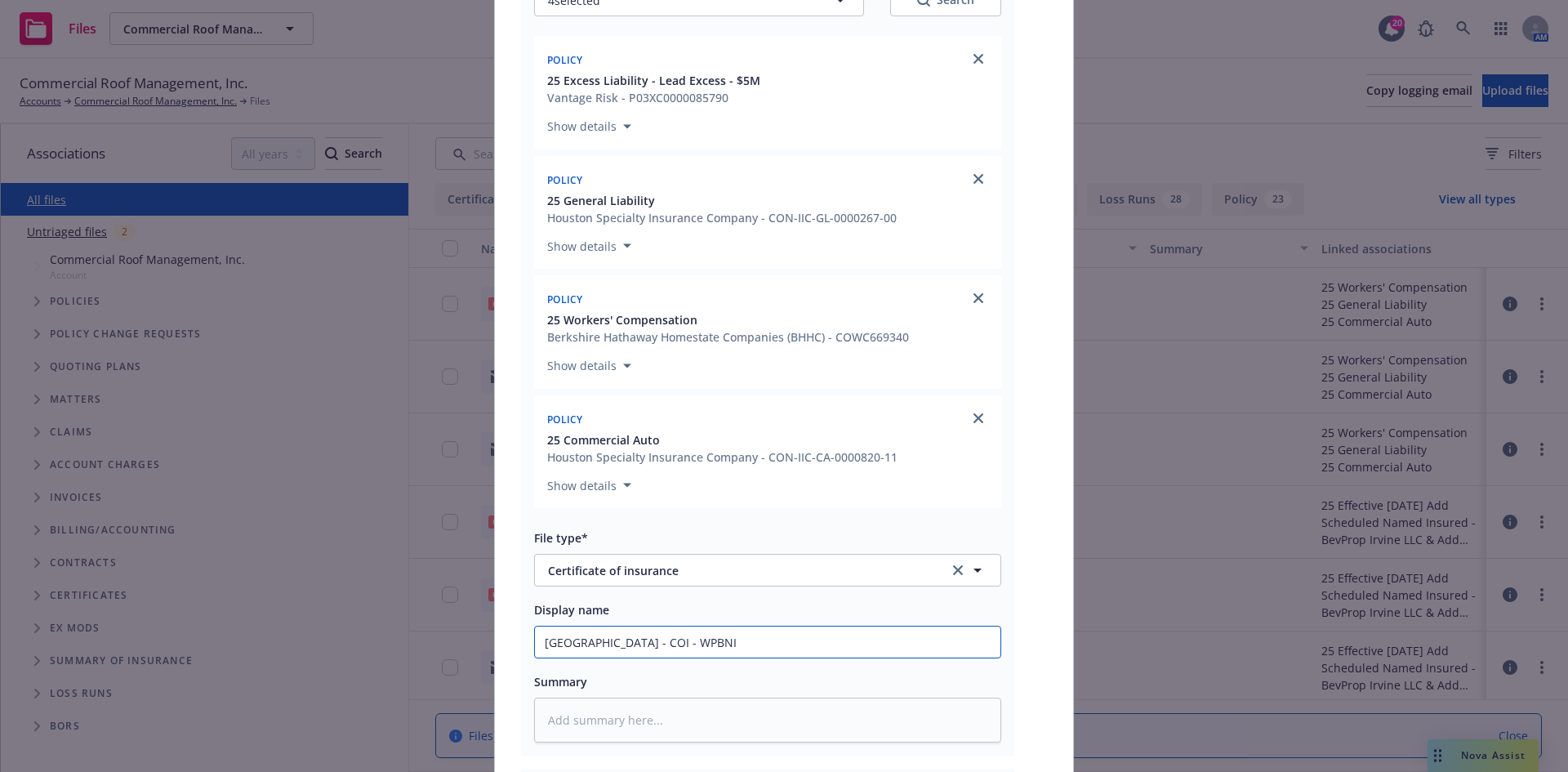
scroll to position [925, 0]
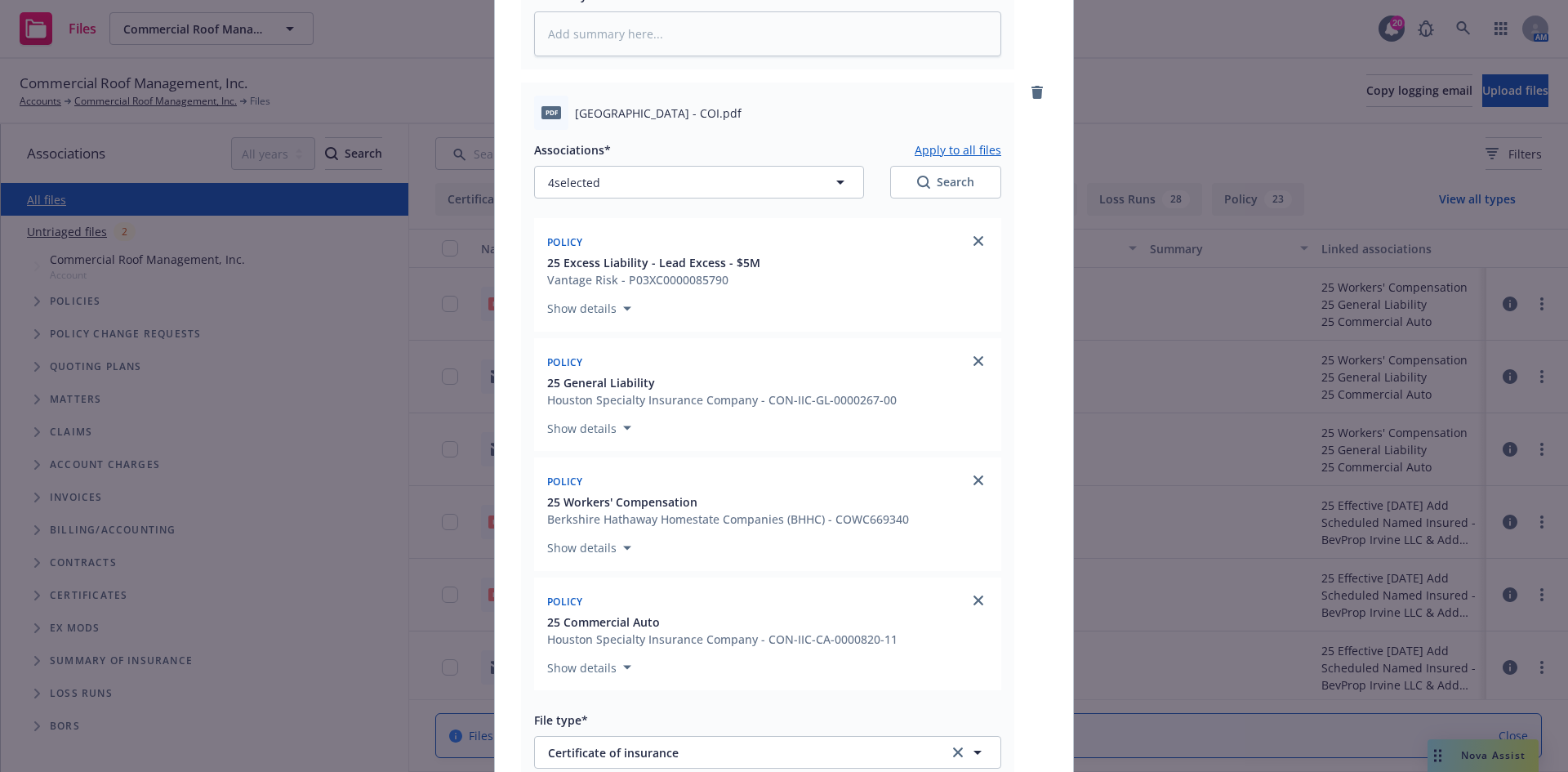
click at [934, 143] on button "Apply to all files" at bounding box center [958, 150] width 86 height 20
type textarea "x"
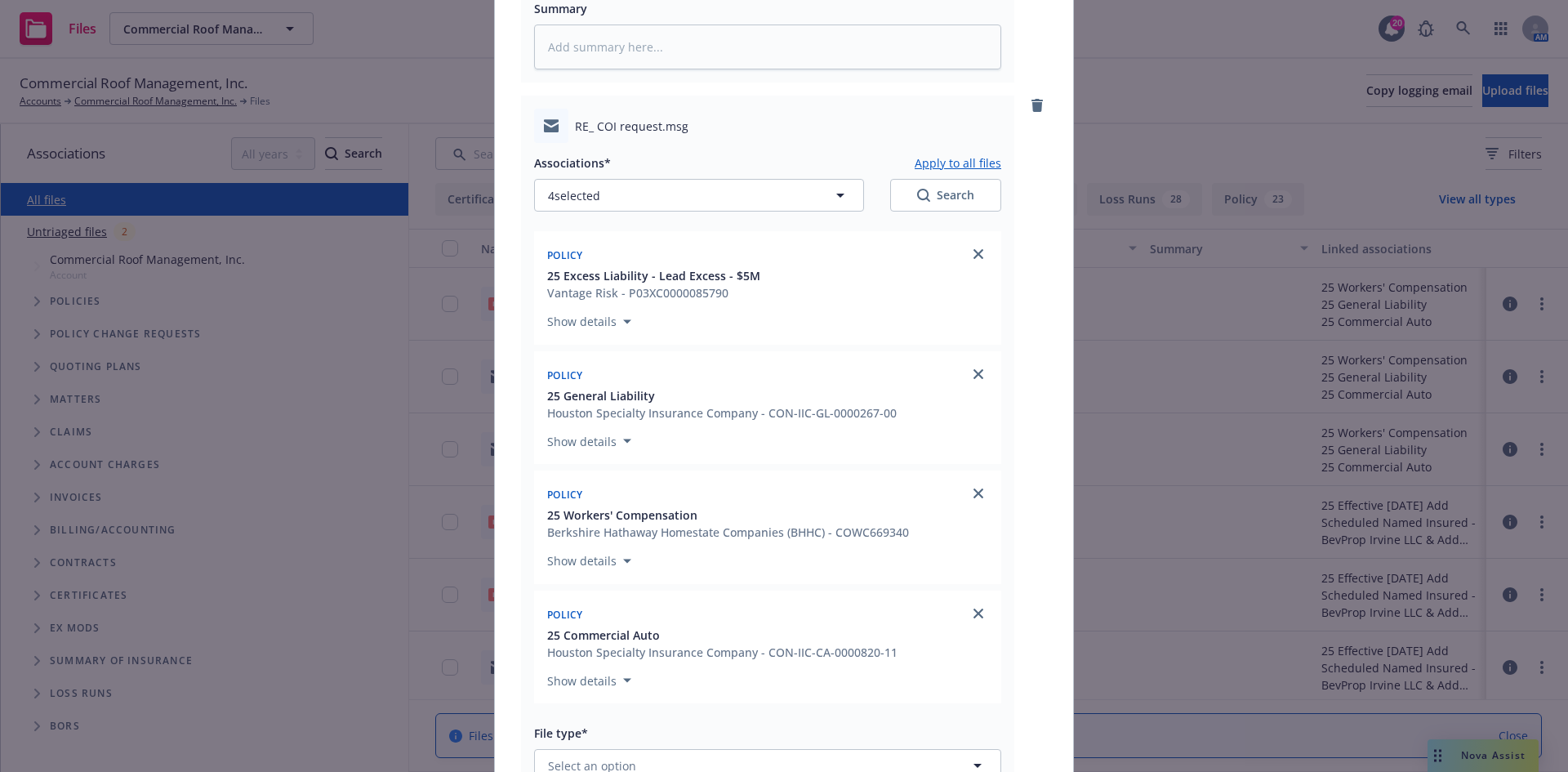
scroll to position [1987, 0]
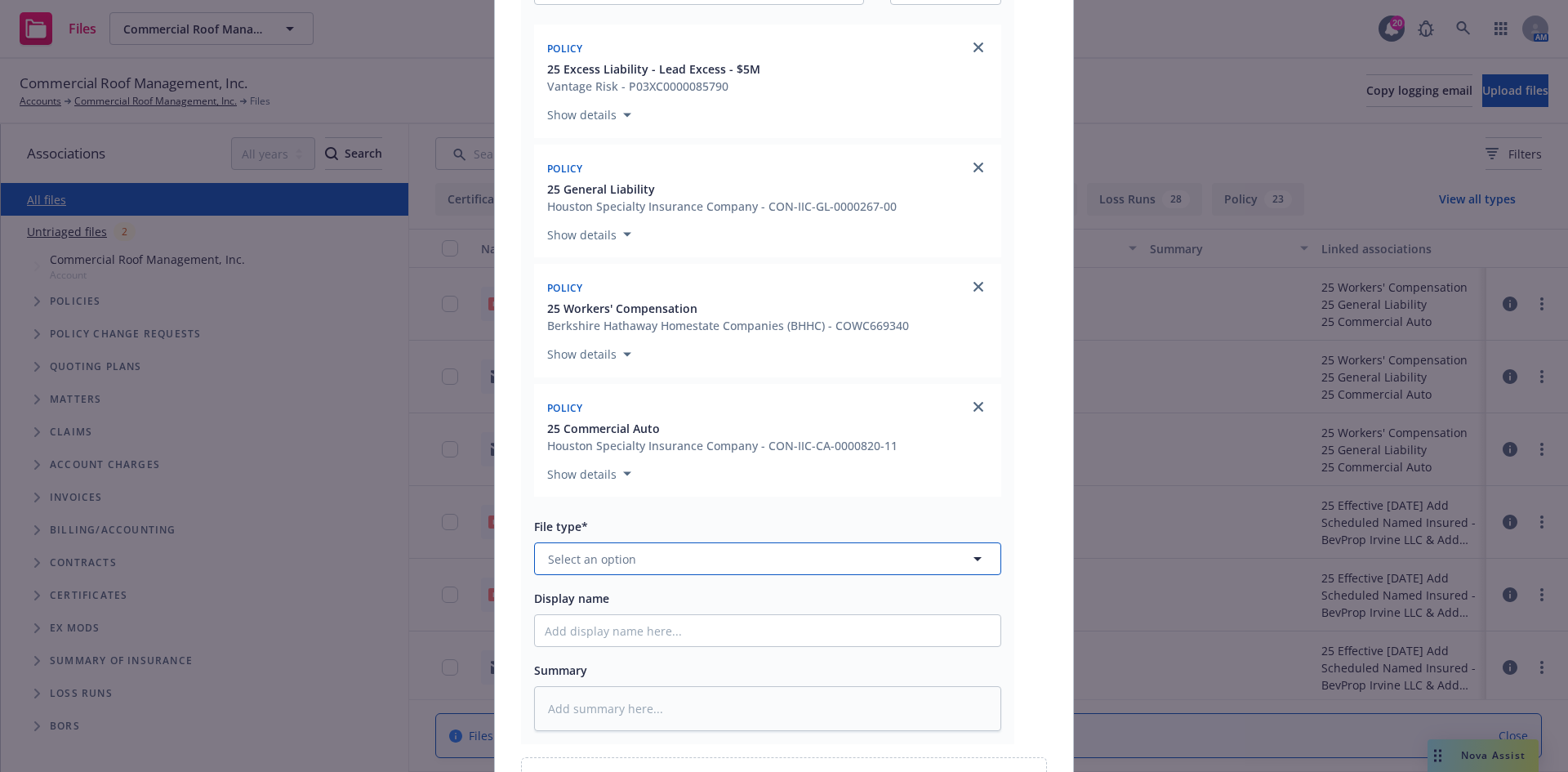
click at [663, 561] on button "Select an option" at bounding box center [768, 559] width 467 height 33
type input "cer"
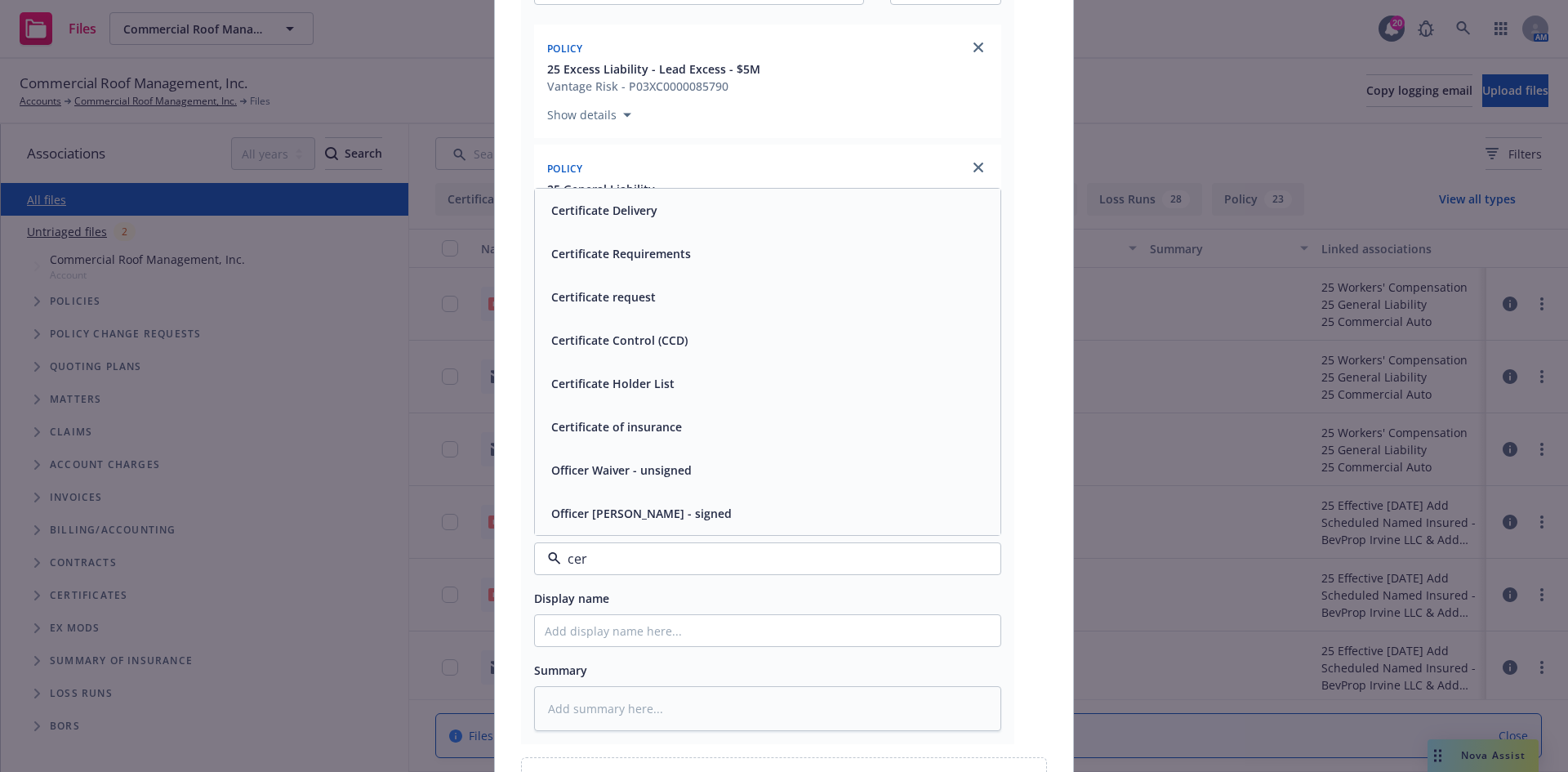
click at [651, 256] on span "Certificate Requirements" at bounding box center [621, 253] width 140 height 17
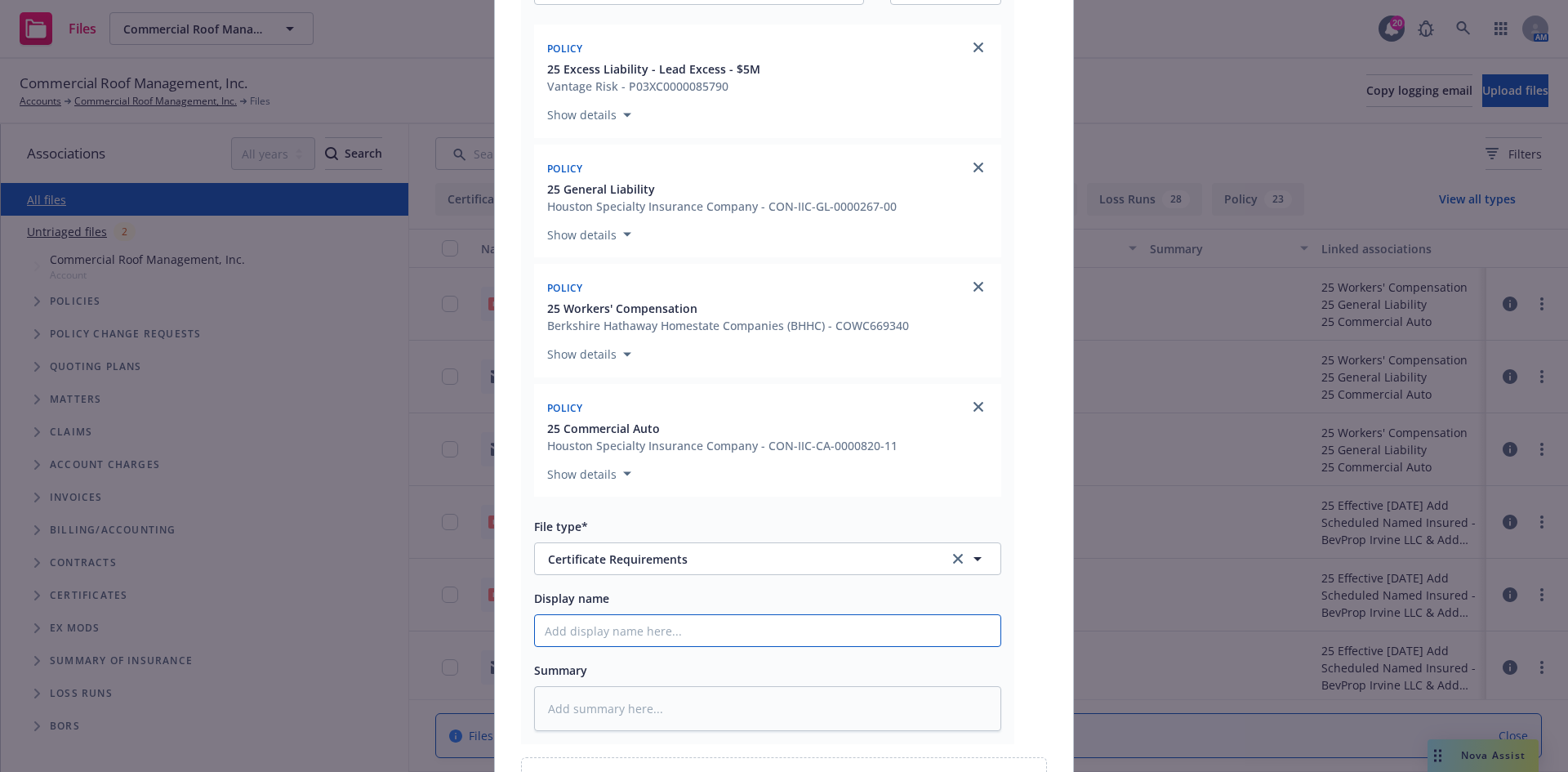
click at [630, 630] on input "Display name" at bounding box center [768, 630] width 465 height 31
paste input "[GEOGRAPHIC_DATA] - COI - WPBNI"
type textarea "x"
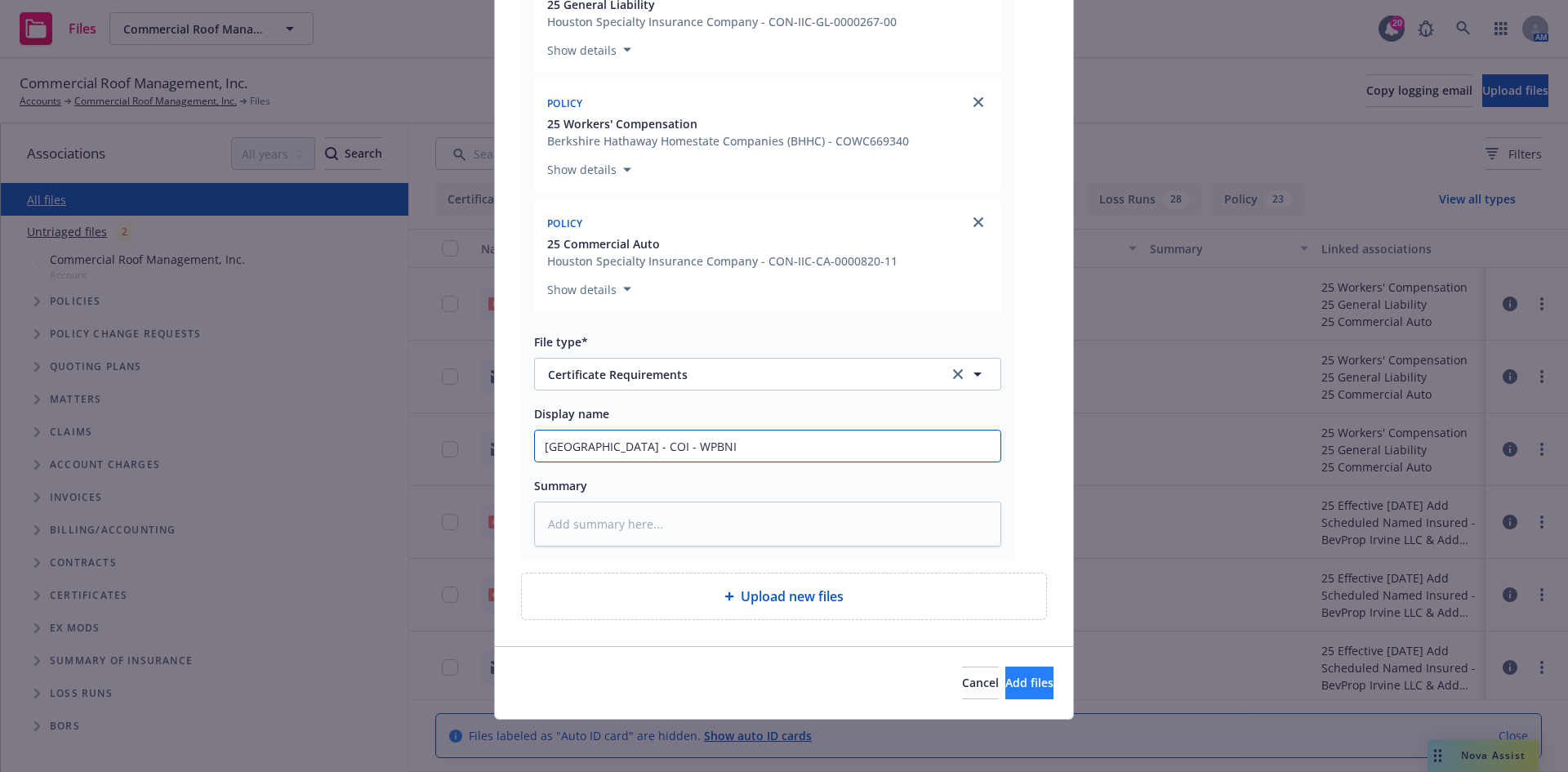
type input "[GEOGRAPHIC_DATA] - COI - WPBNI"
click at [1006, 699] on button "Add files" at bounding box center [1029, 683] width 48 height 33
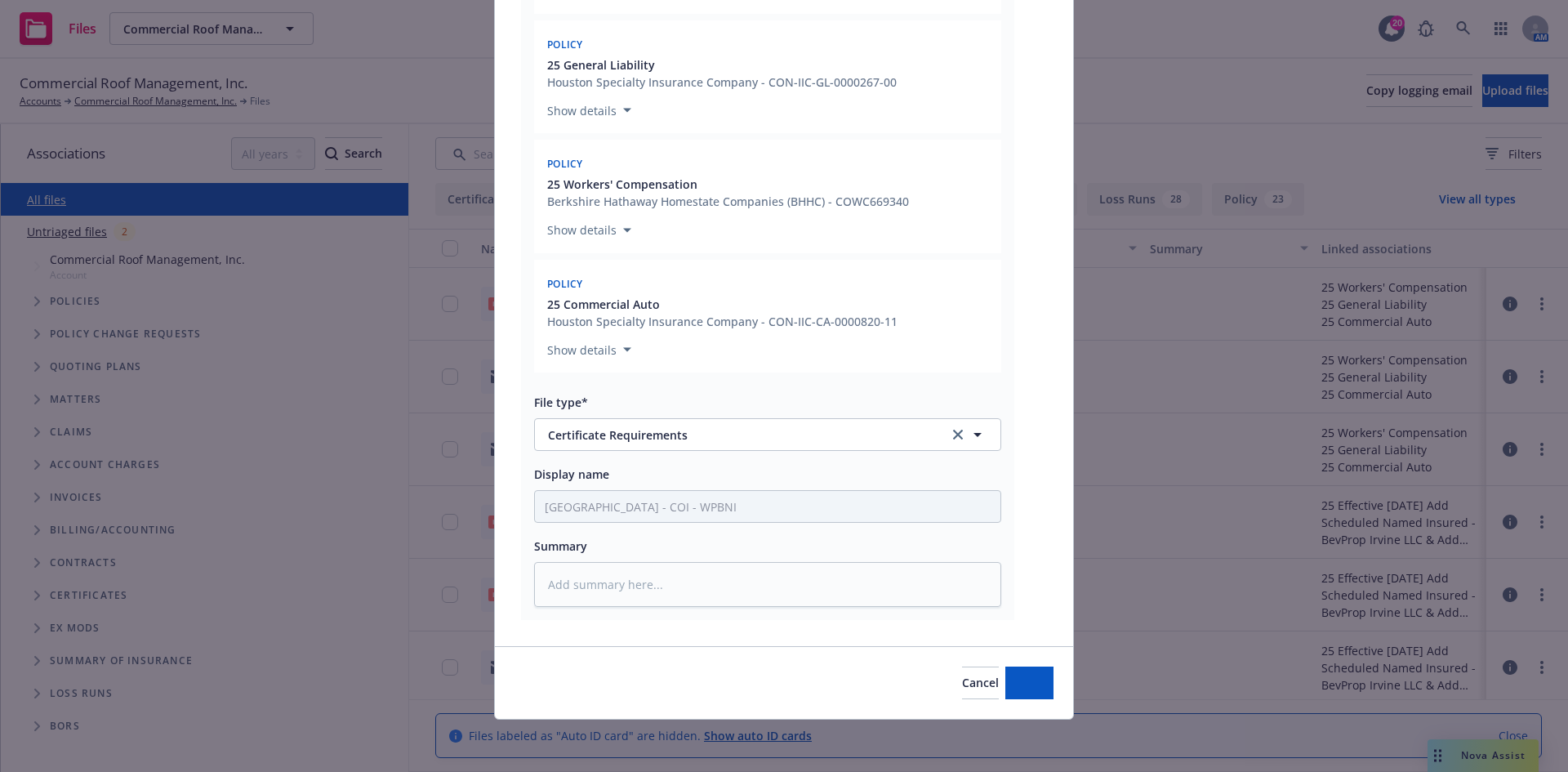
type textarea "x"
